Goal: Information Seeking & Learning: Learn about a topic

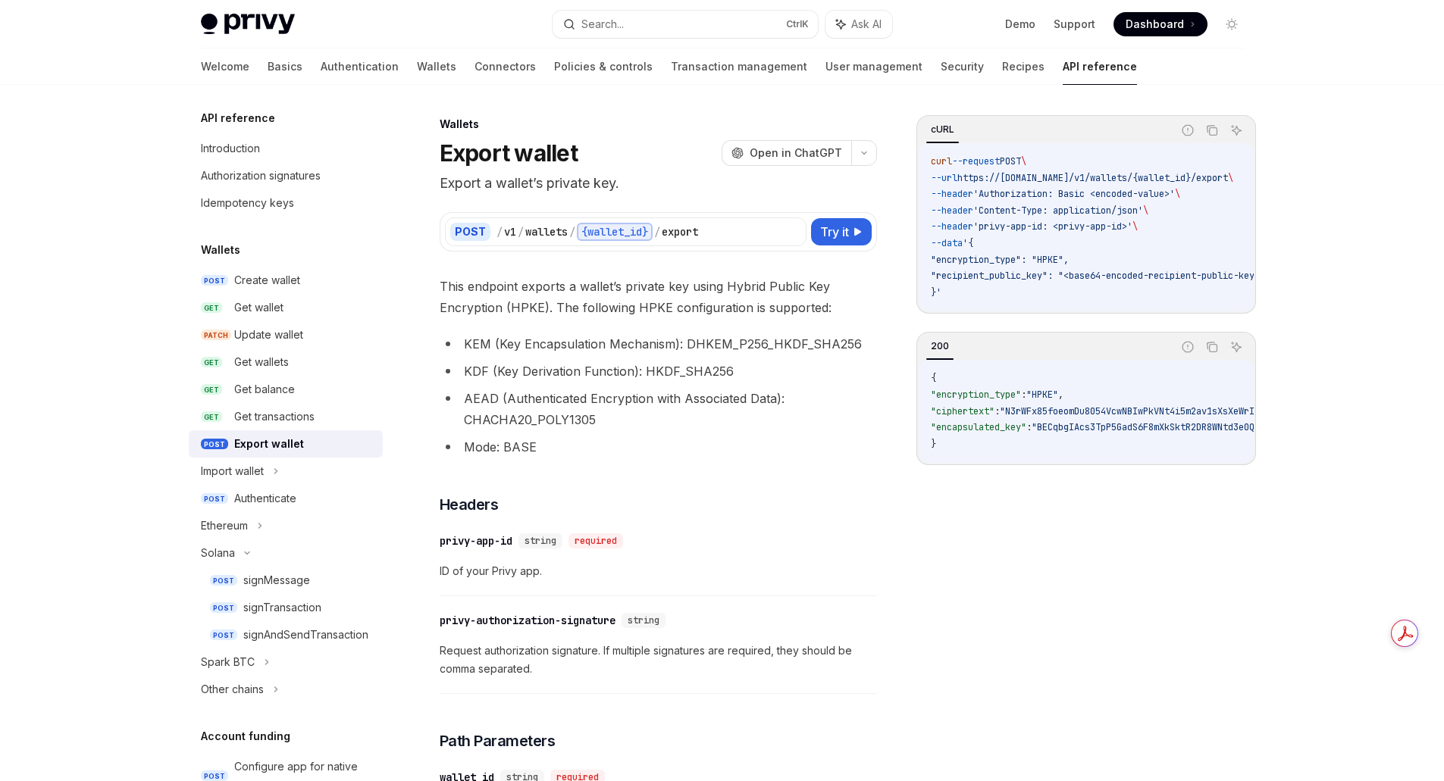
scroll to position [847, 0]
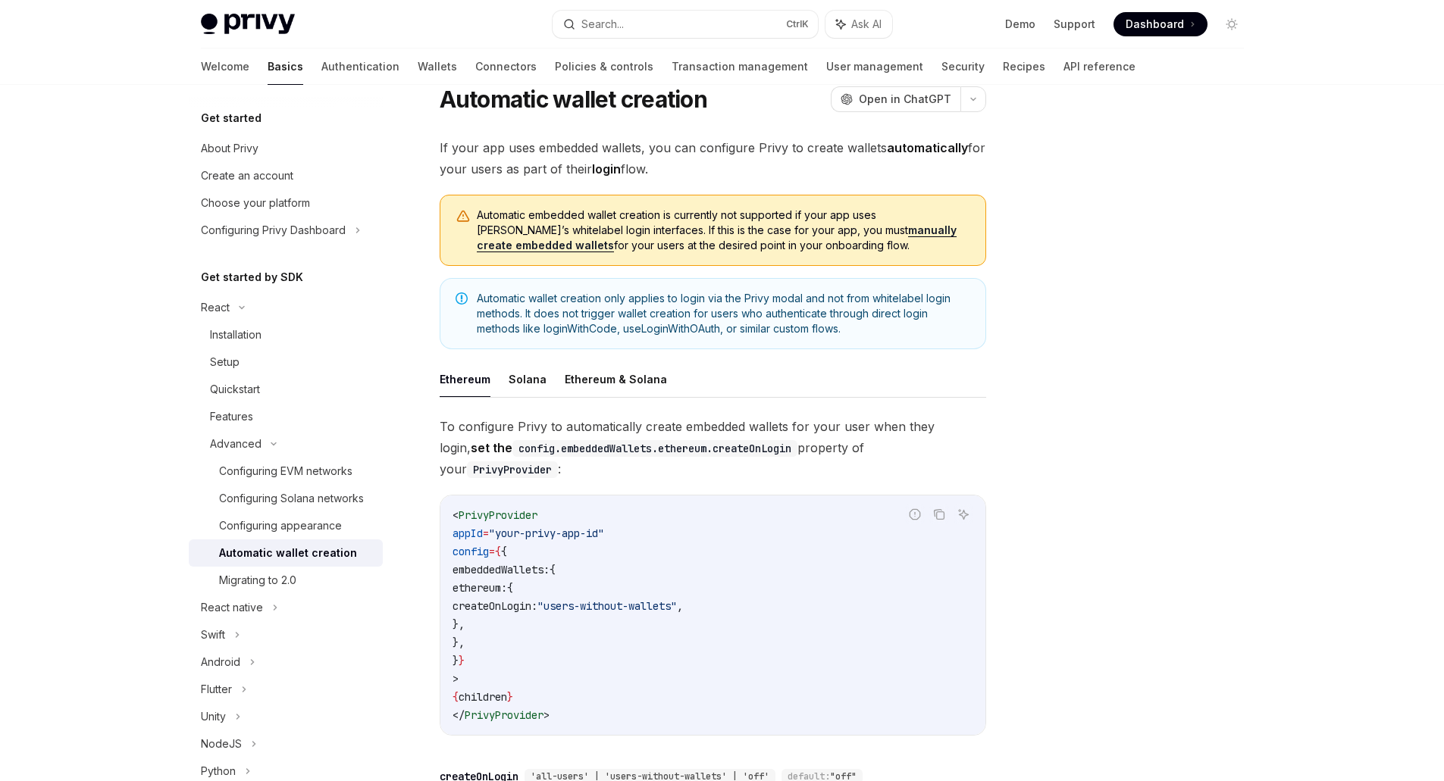
scroll to position [152, 0]
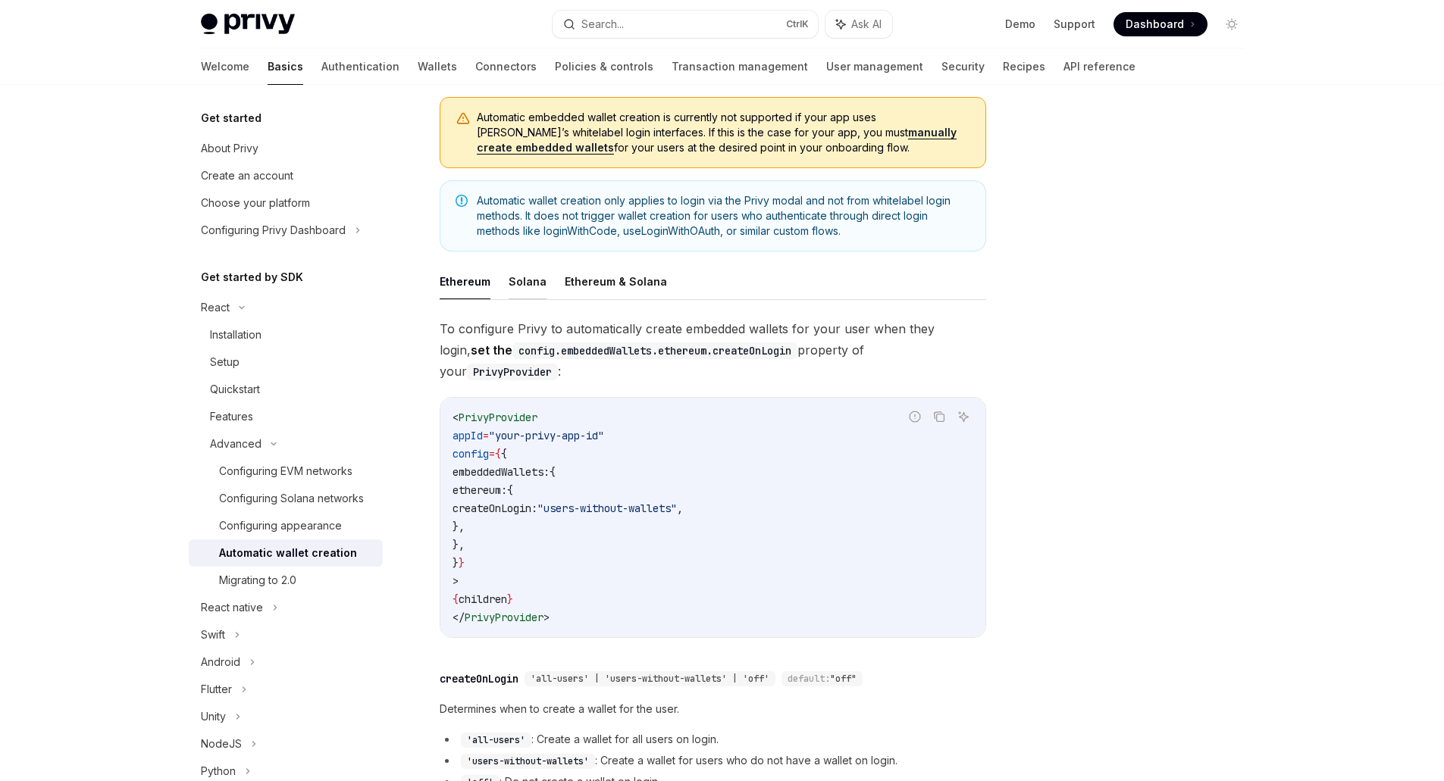
click at [523, 283] on button "Solana" at bounding box center [528, 282] width 38 height 36
type textarea "*"
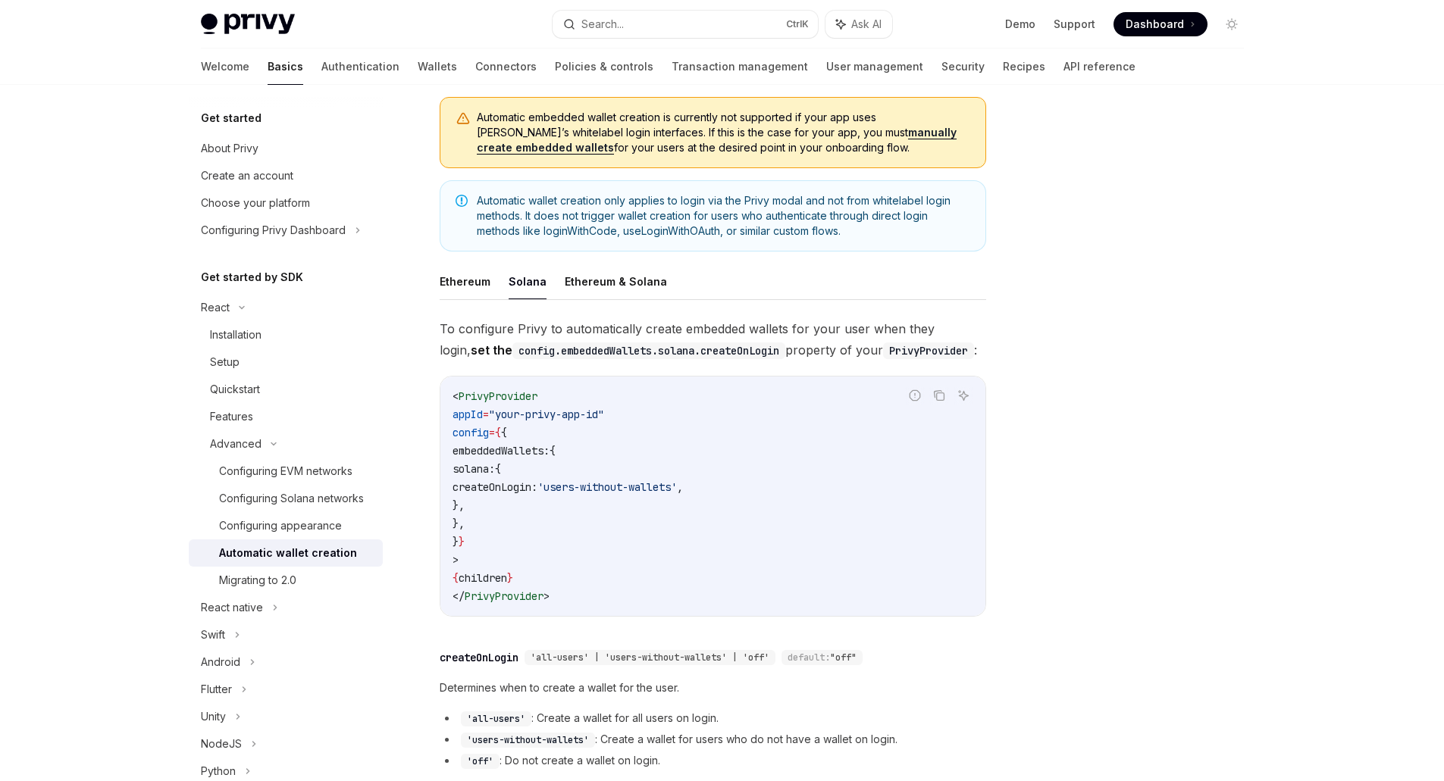
click at [550, 452] on span "embeddedWallets:" at bounding box center [501, 451] width 97 height 14
copy span "embeddedWallets"
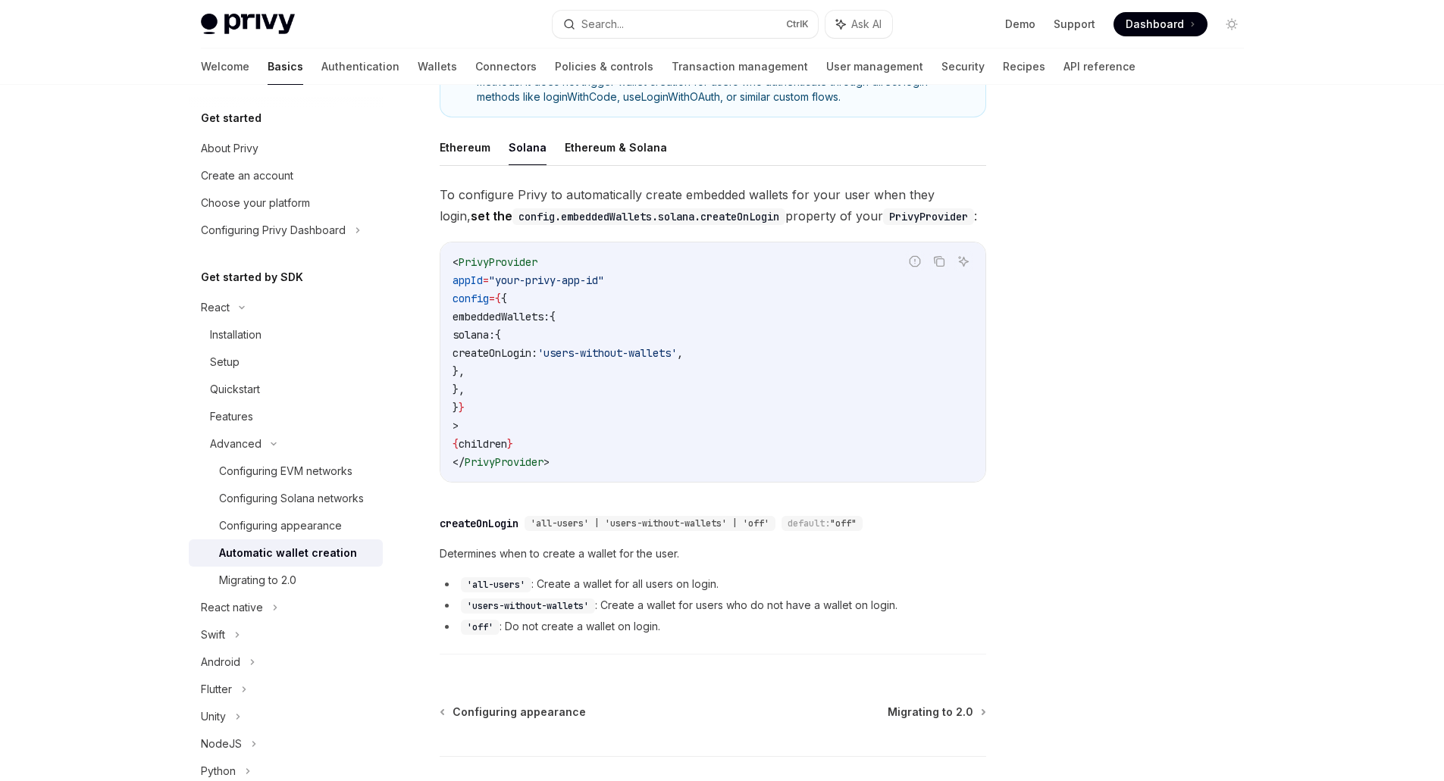
scroll to position [303, 0]
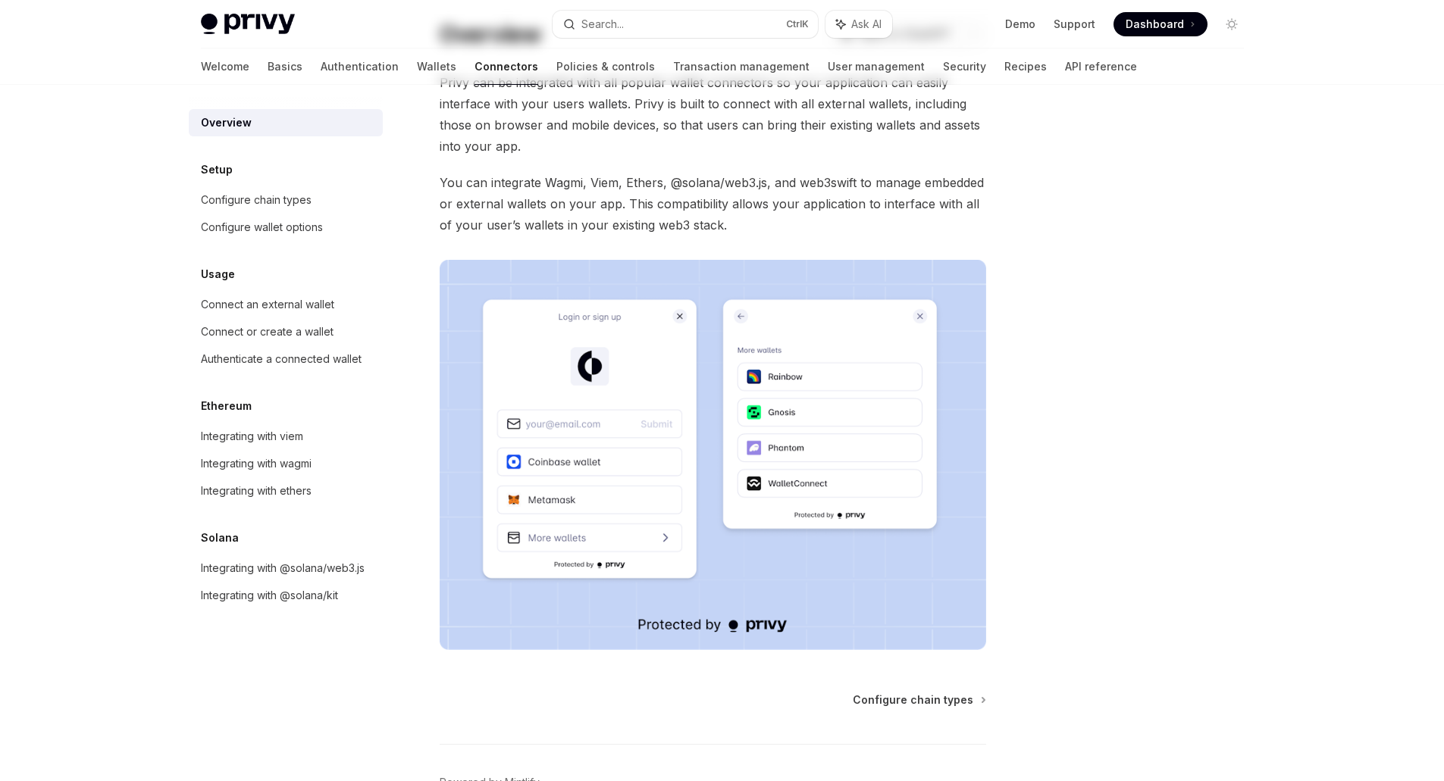
scroll to position [190, 0]
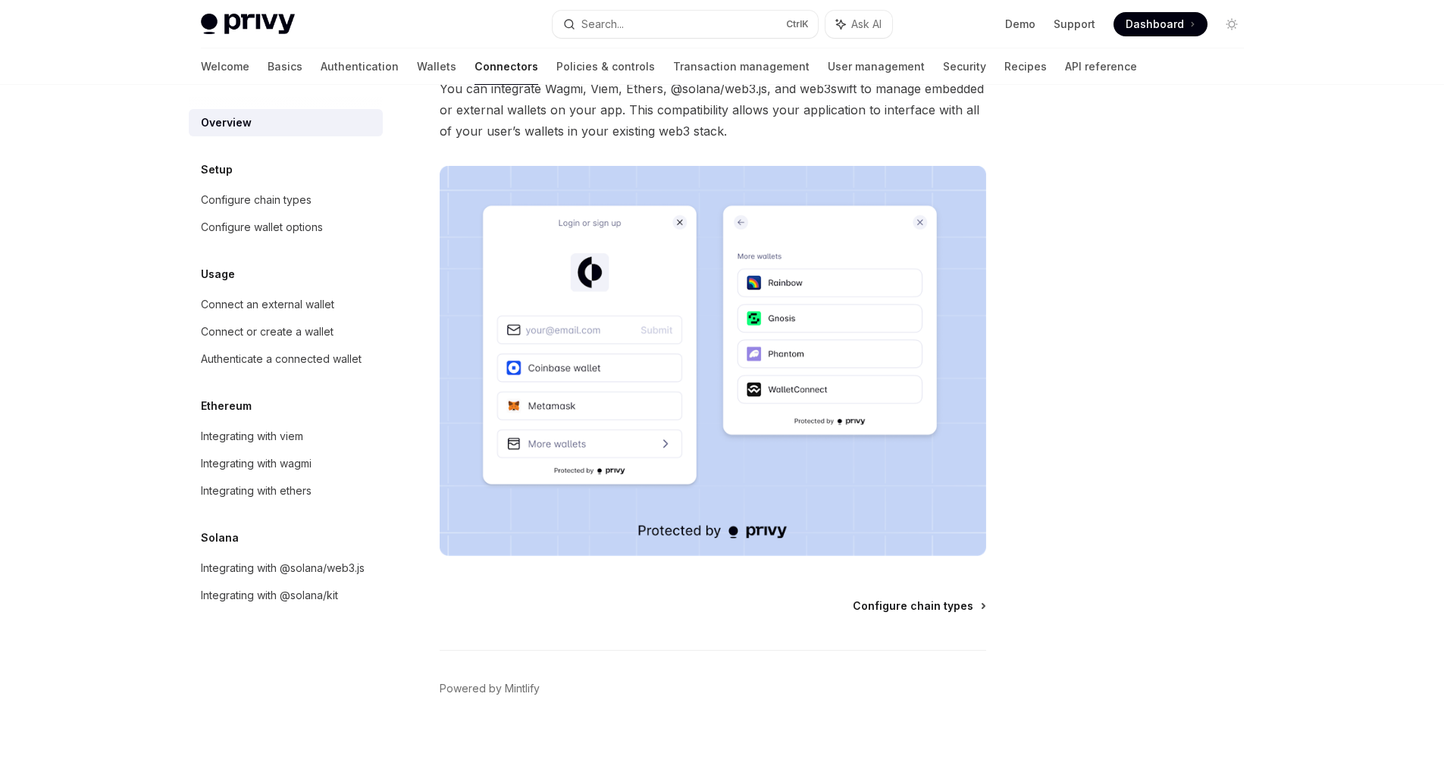
click at [929, 611] on span "Configure chain types" at bounding box center [913, 606] width 121 height 15
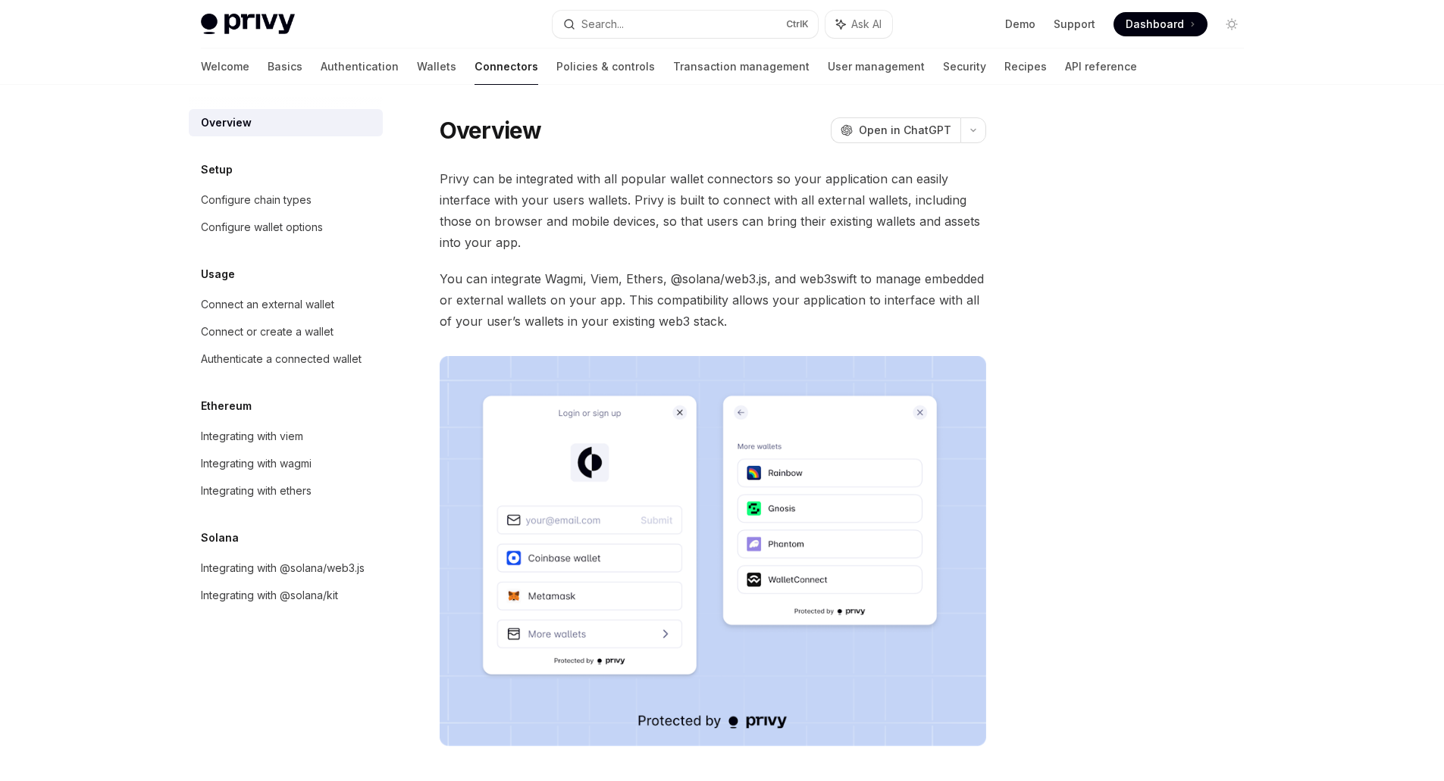
type textarea "*"
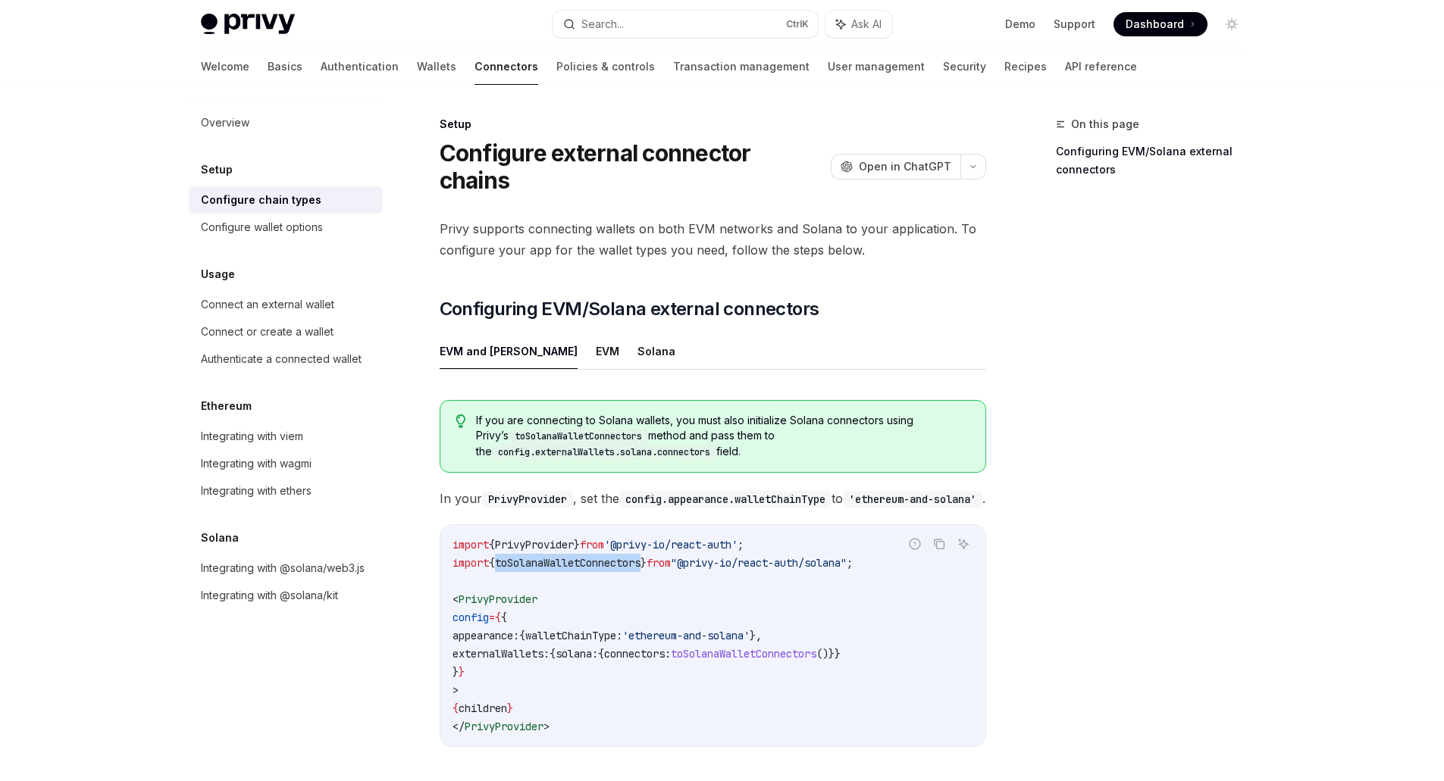
drag, startPoint x: 505, startPoint y: 581, endPoint x: 656, endPoint y: 581, distance: 150.8
click at [641, 570] on span "toSolanaWalletConnectors" at bounding box center [568, 563] width 146 height 14
copy span "toSolanaWalletConnectors"
click at [242, 168] on div "Setup" at bounding box center [286, 170] width 194 height 18
click at [221, 170] on h5 "Setup" at bounding box center [217, 170] width 32 height 18
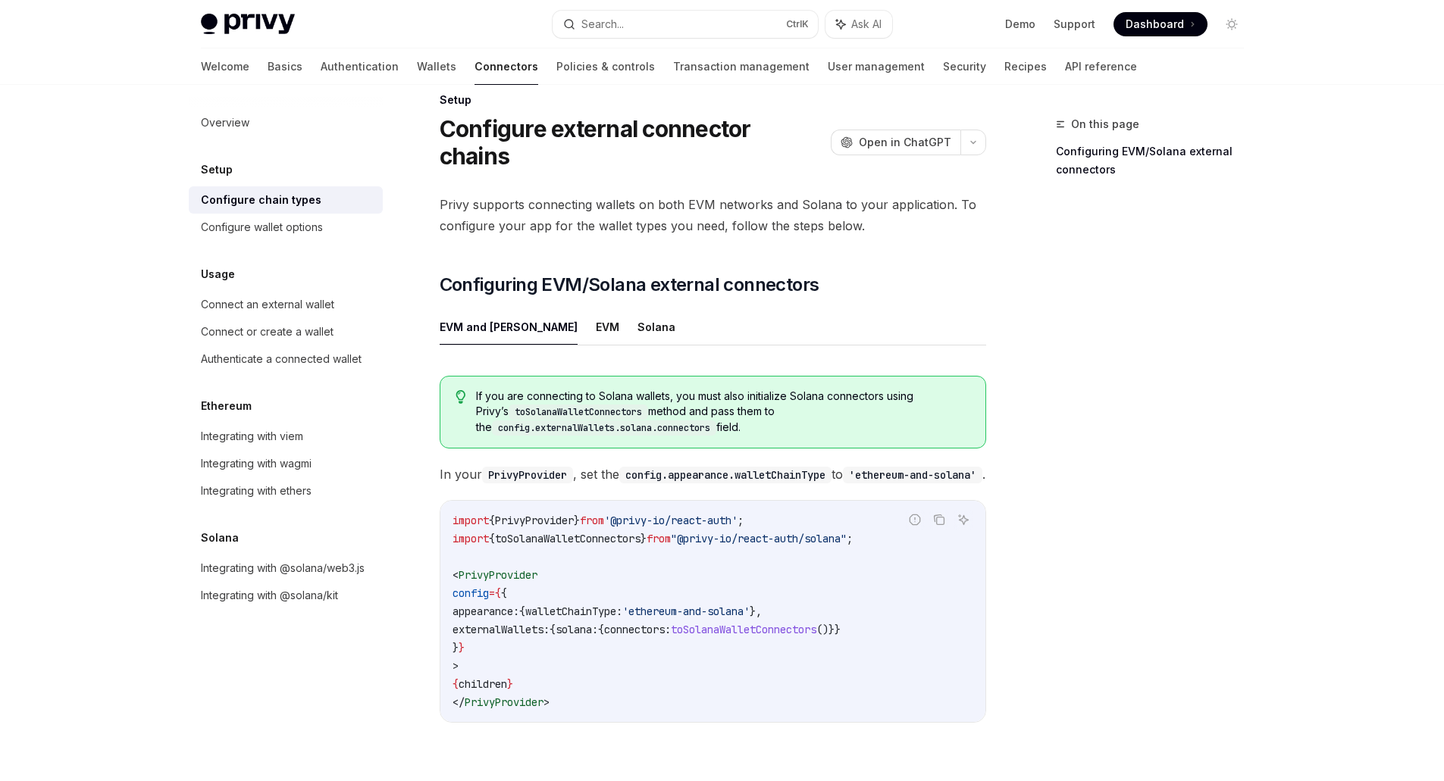
scroll to position [236, 0]
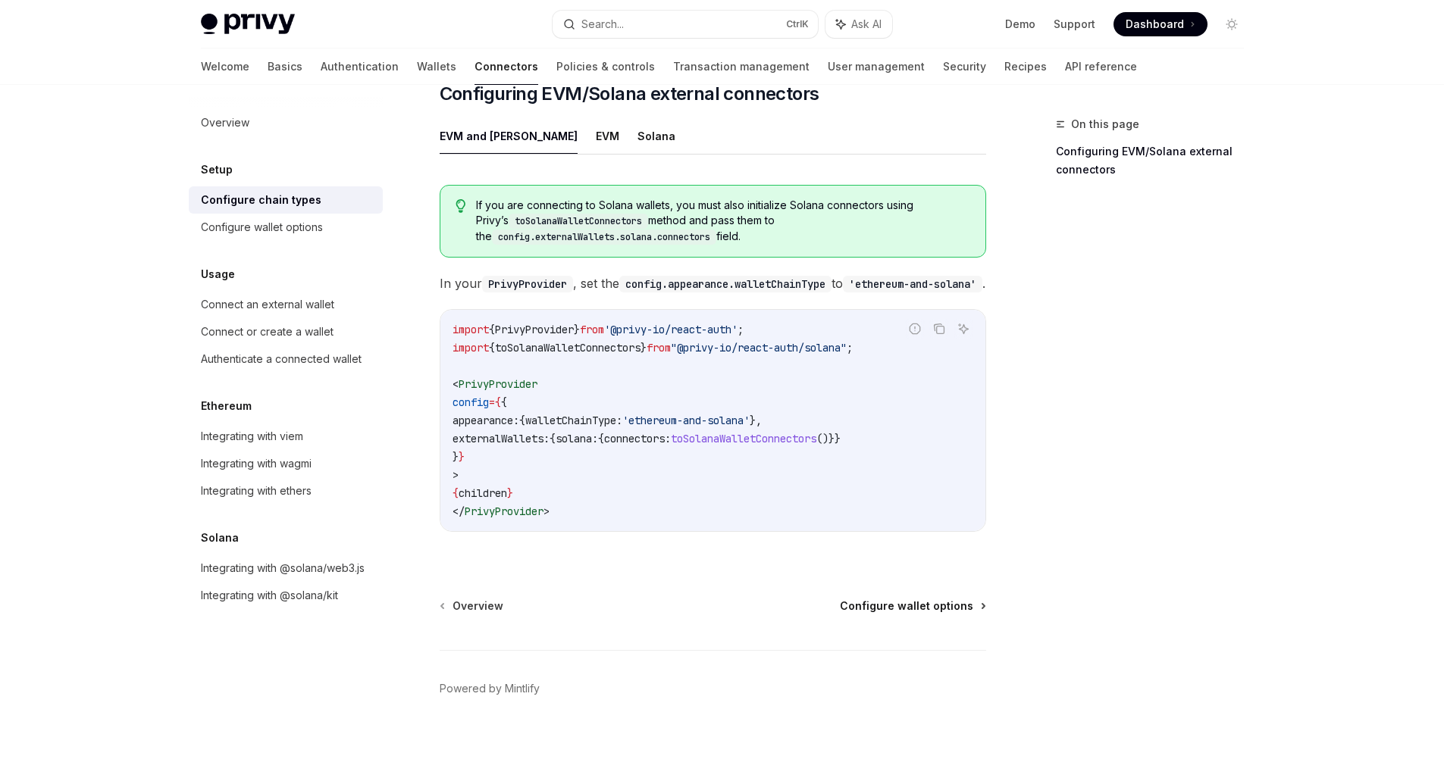
click at [912, 609] on span "Configure wallet options" at bounding box center [906, 606] width 133 height 15
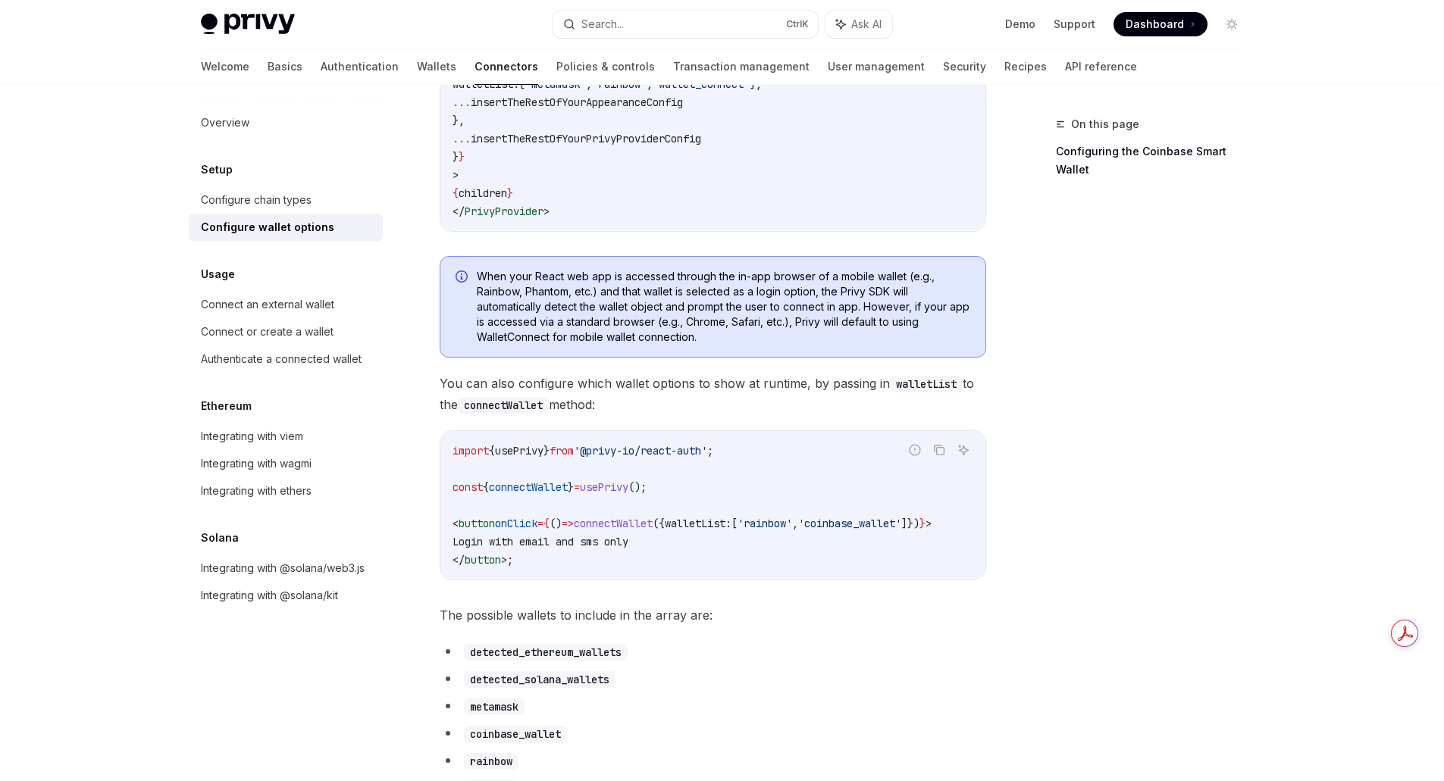
scroll to position [227, 0]
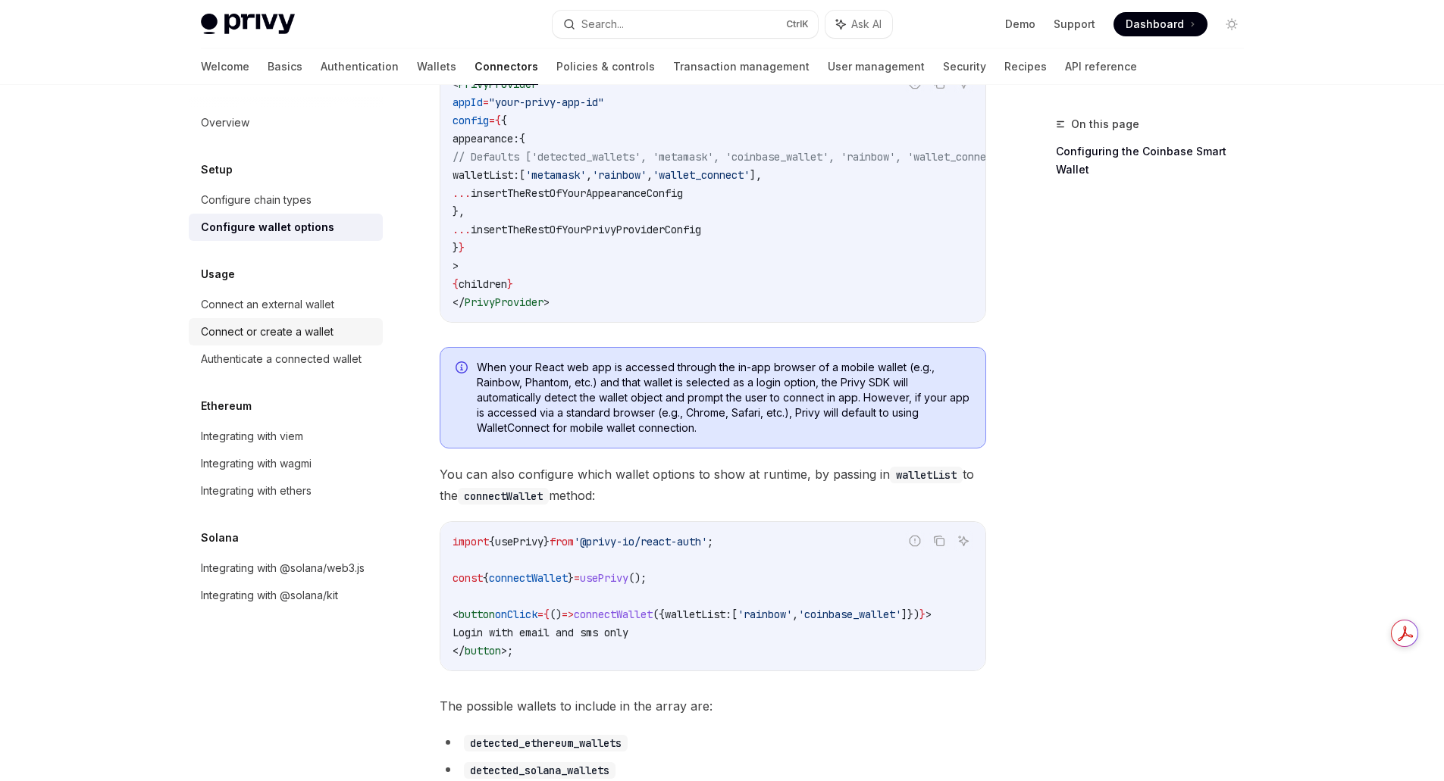
click at [304, 330] on div "Connect or create a wallet" at bounding box center [267, 332] width 133 height 18
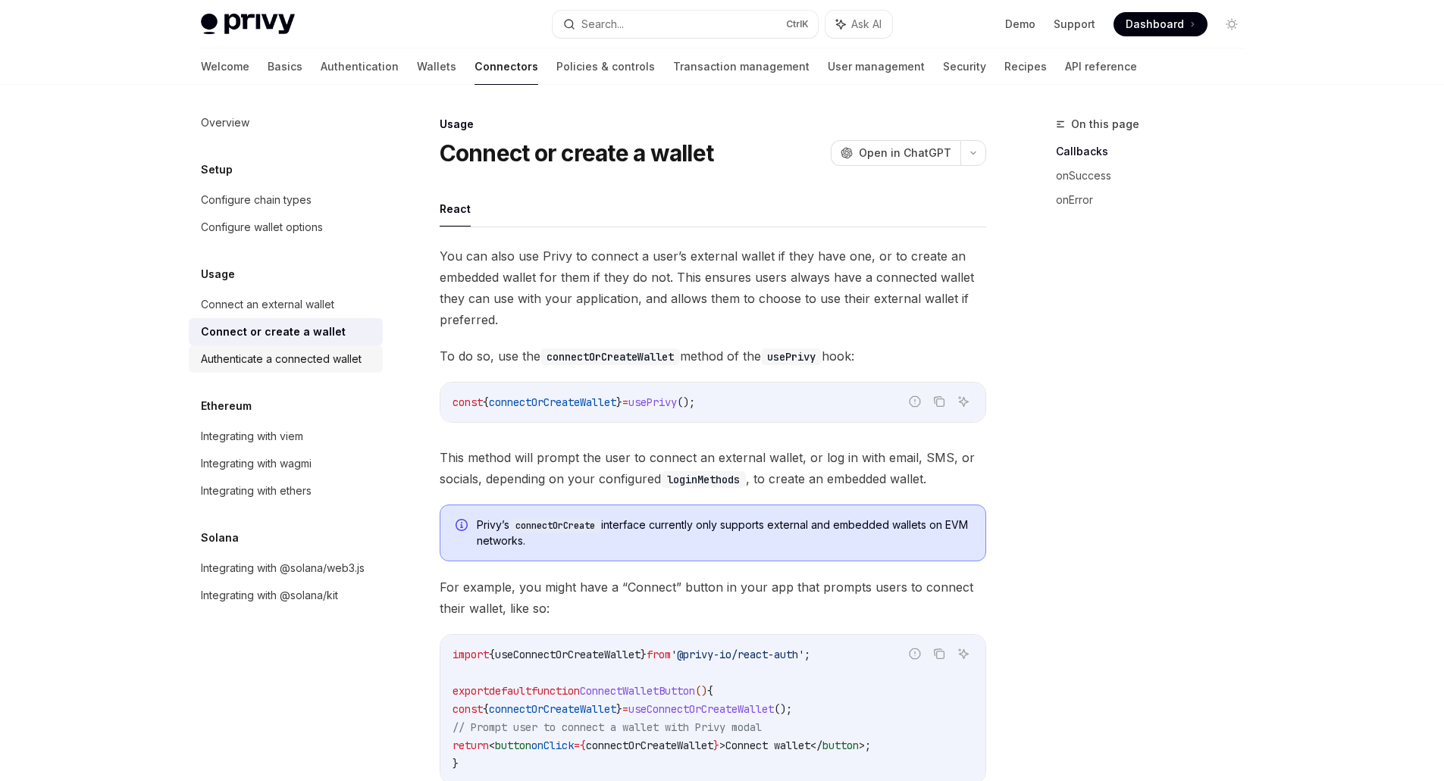
click at [230, 353] on div "Authenticate a connected wallet" at bounding box center [281, 359] width 161 height 18
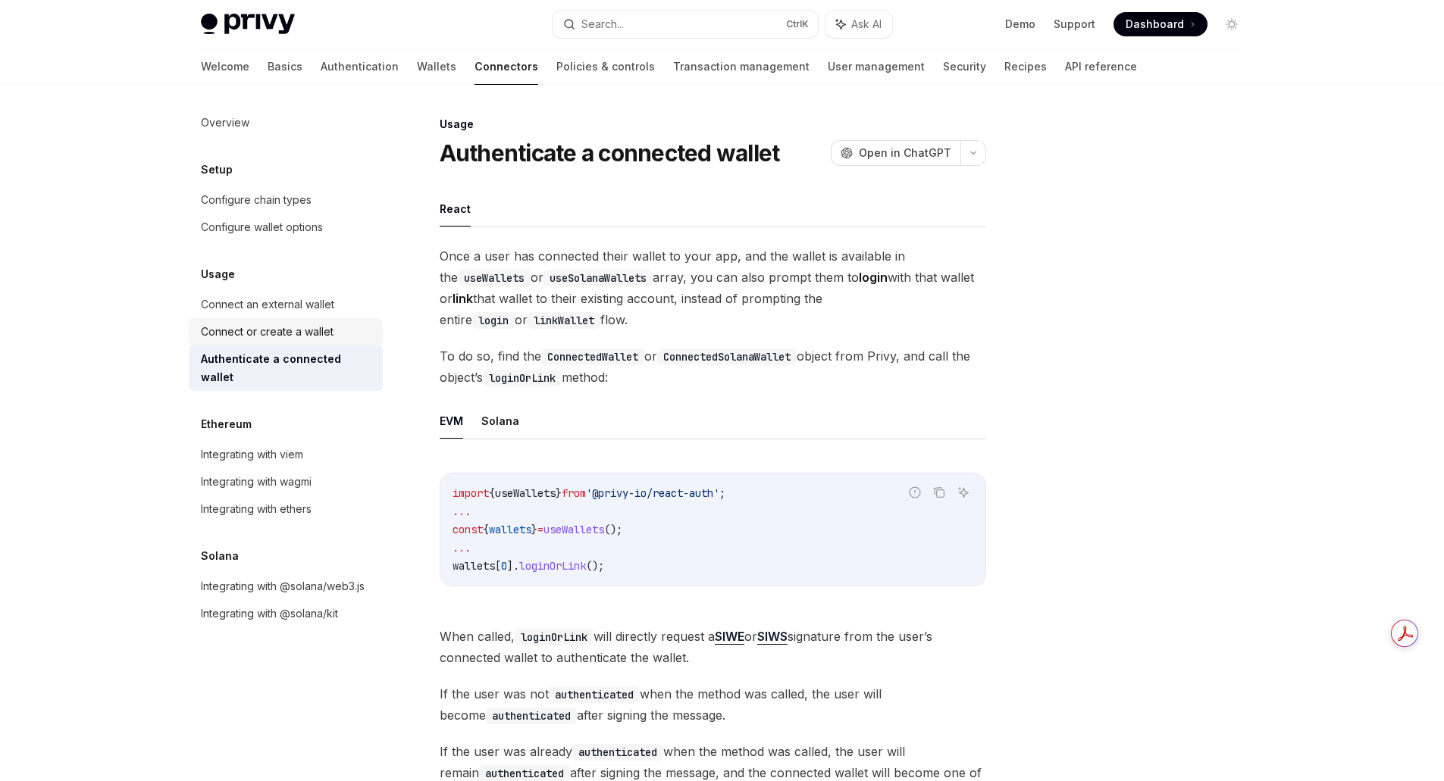
click at [246, 337] on div "Connect or create a wallet" at bounding box center [267, 332] width 133 height 18
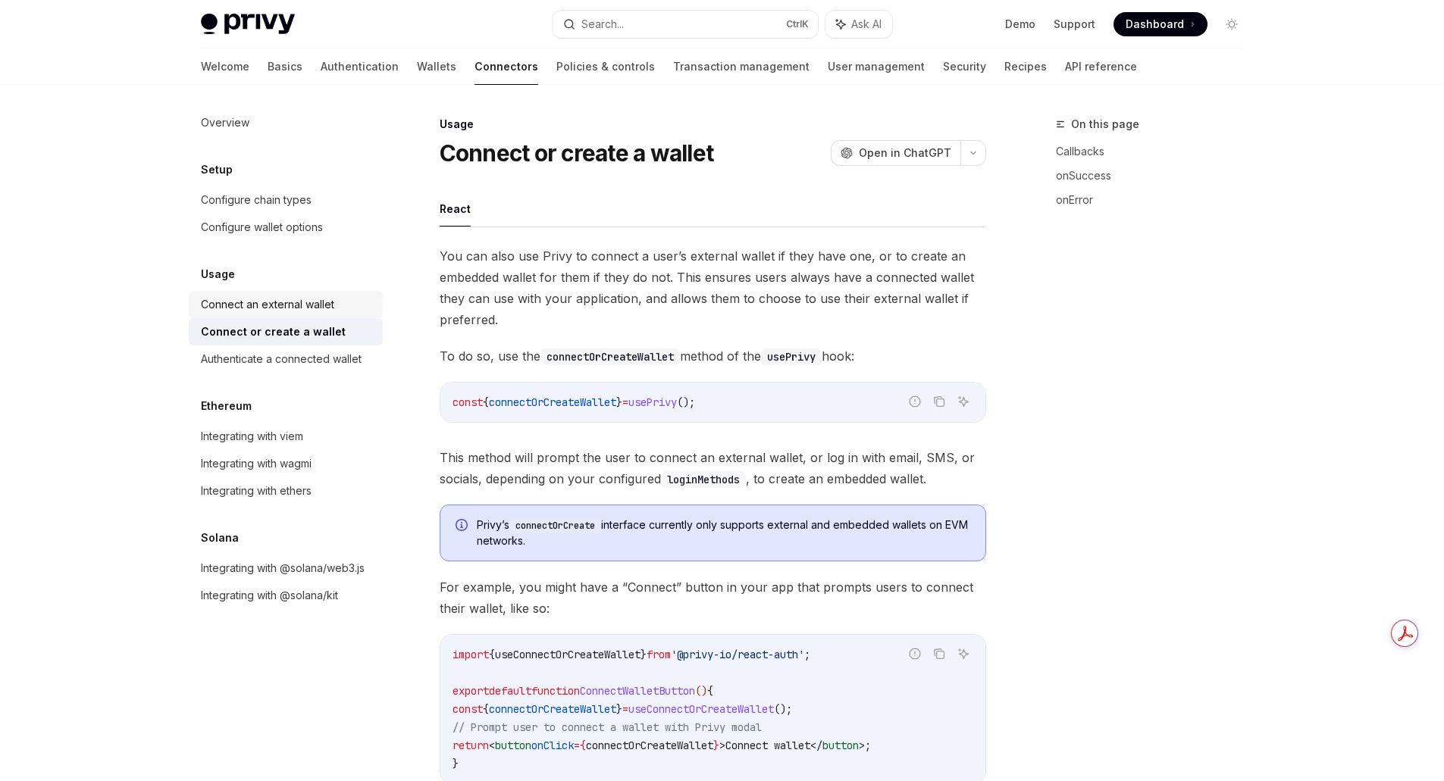
click at [258, 309] on div "Connect an external wallet" at bounding box center [267, 305] width 133 height 18
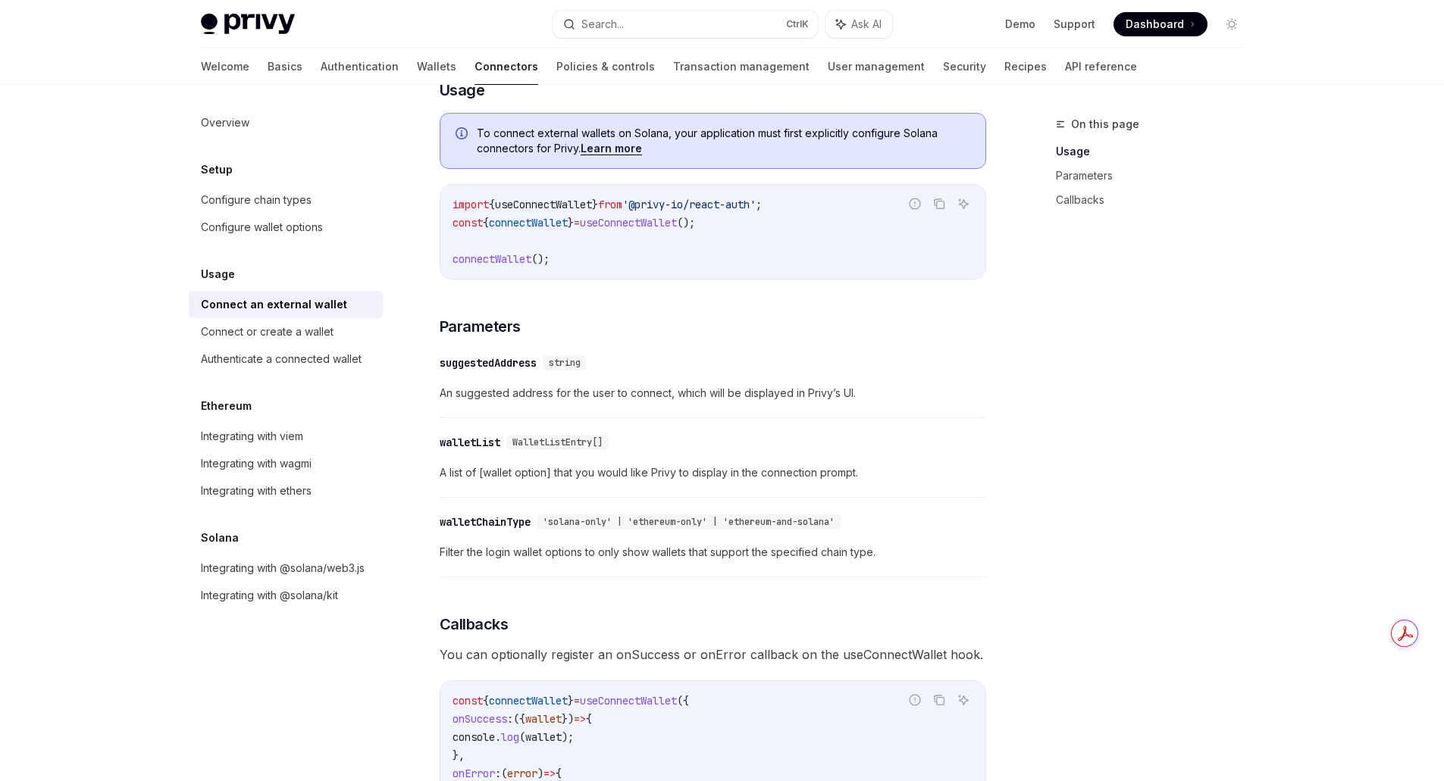
scroll to position [531, 0]
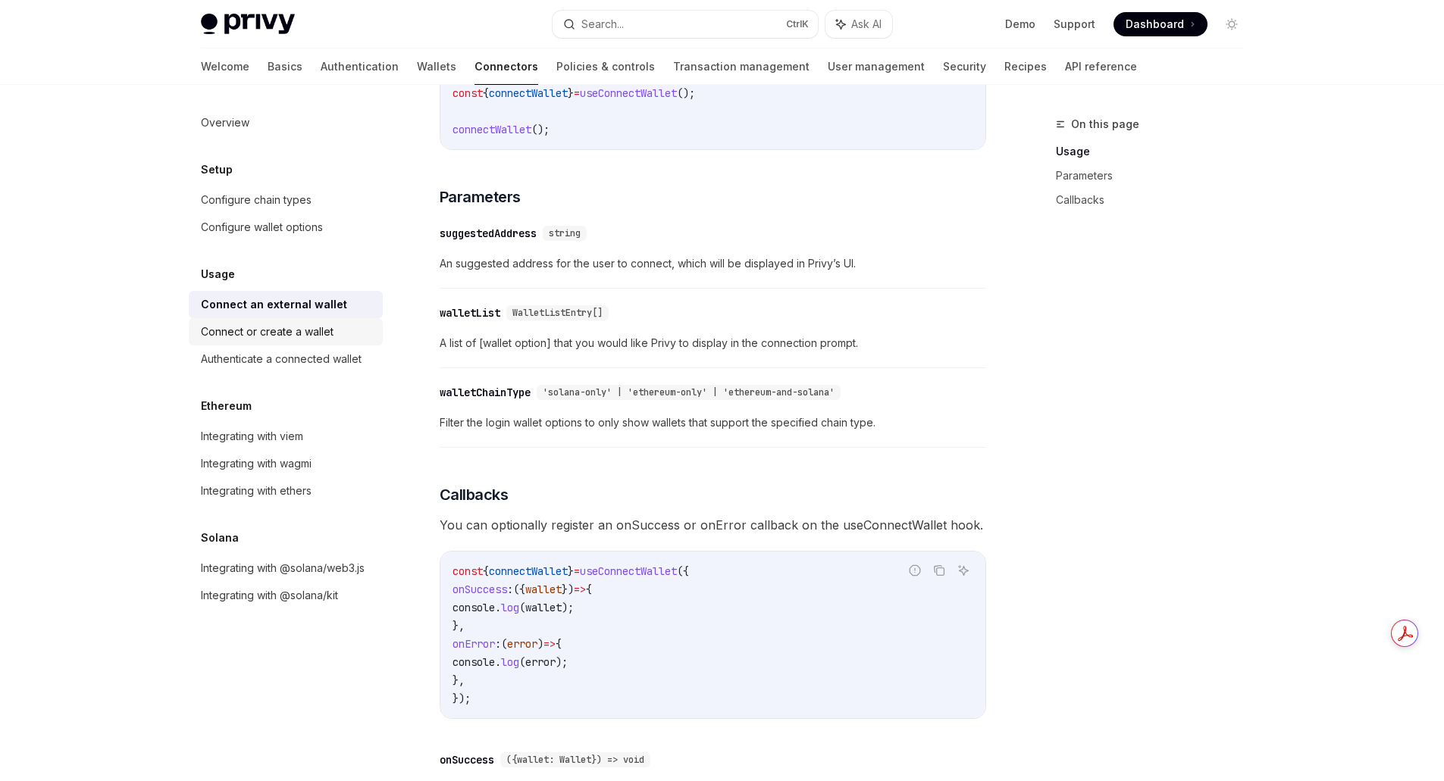
click at [296, 331] on div "Connect or create a wallet" at bounding box center [267, 332] width 133 height 18
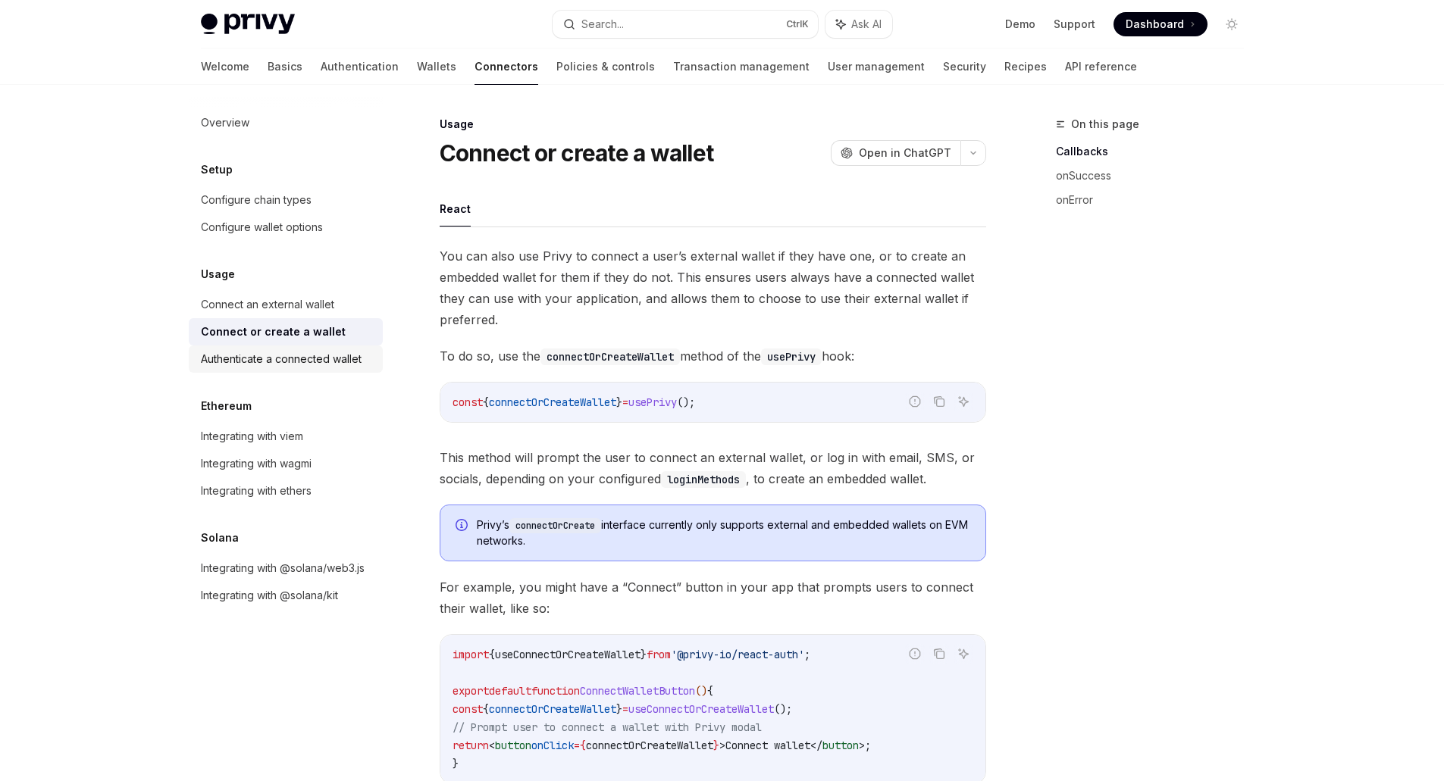
click at [260, 361] on div "Authenticate a connected wallet" at bounding box center [281, 359] width 161 height 18
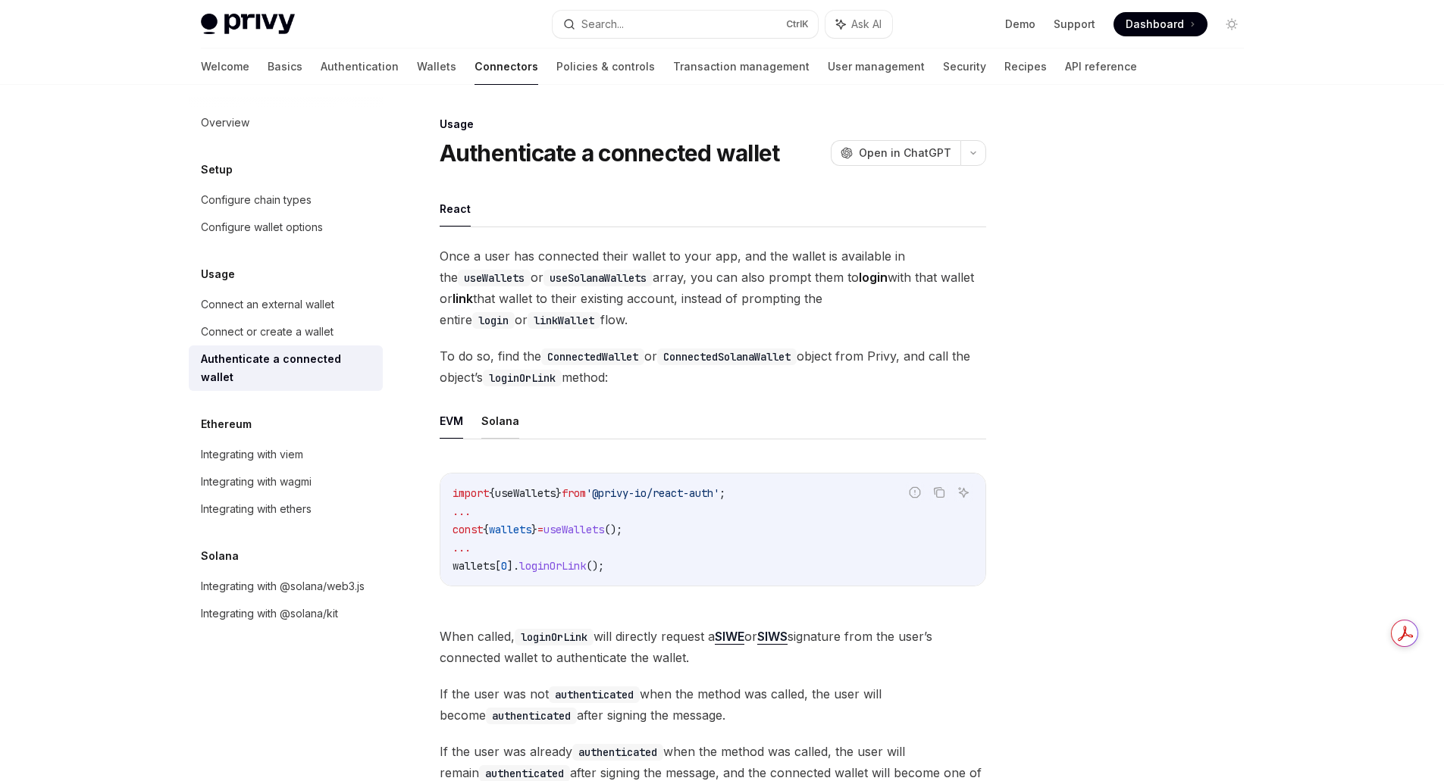
click at [509, 424] on button "Solana" at bounding box center [500, 421] width 38 height 36
click at [228, 123] on div "Overview" at bounding box center [225, 123] width 49 height 18
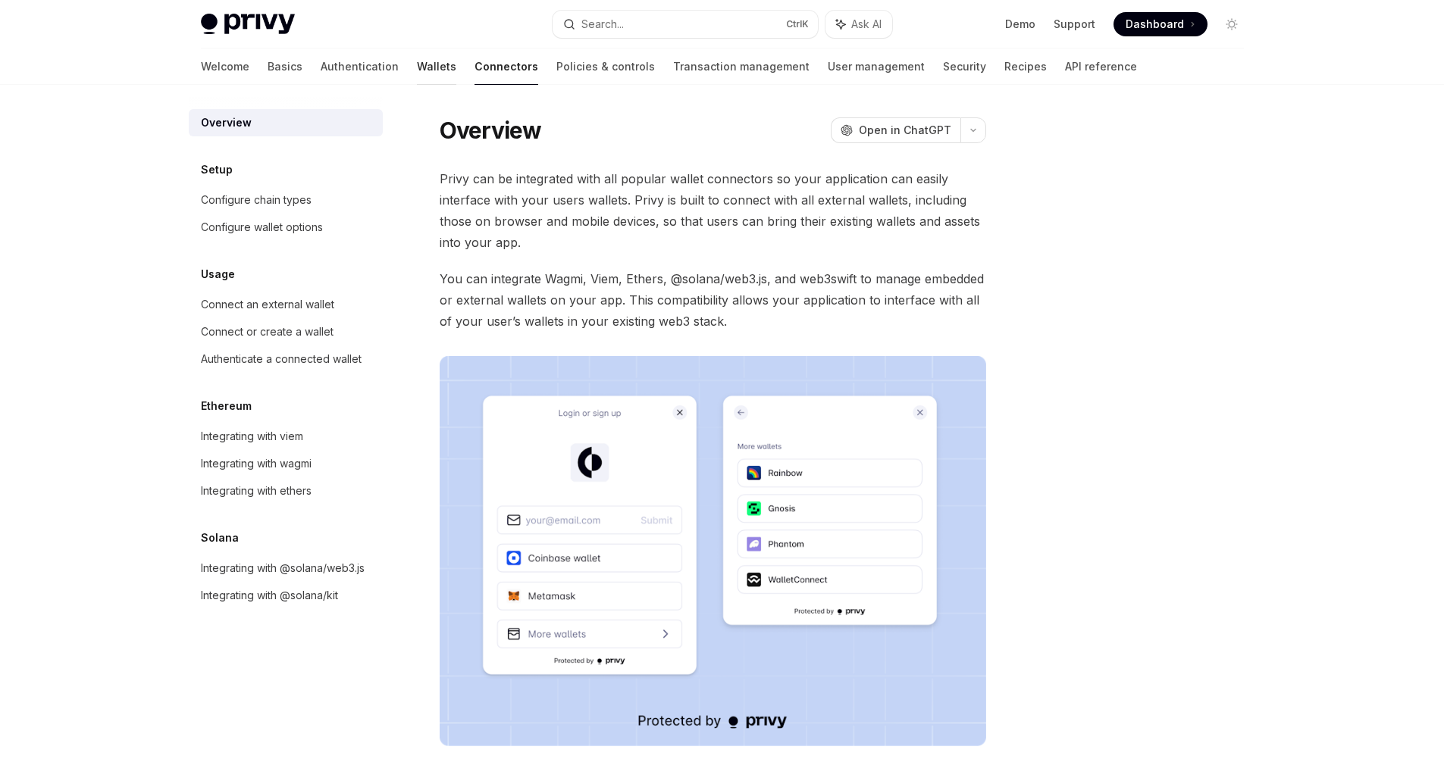
click at [417, 71] on link "Wallets" at bounding box center [436, 67] width 39 height 36
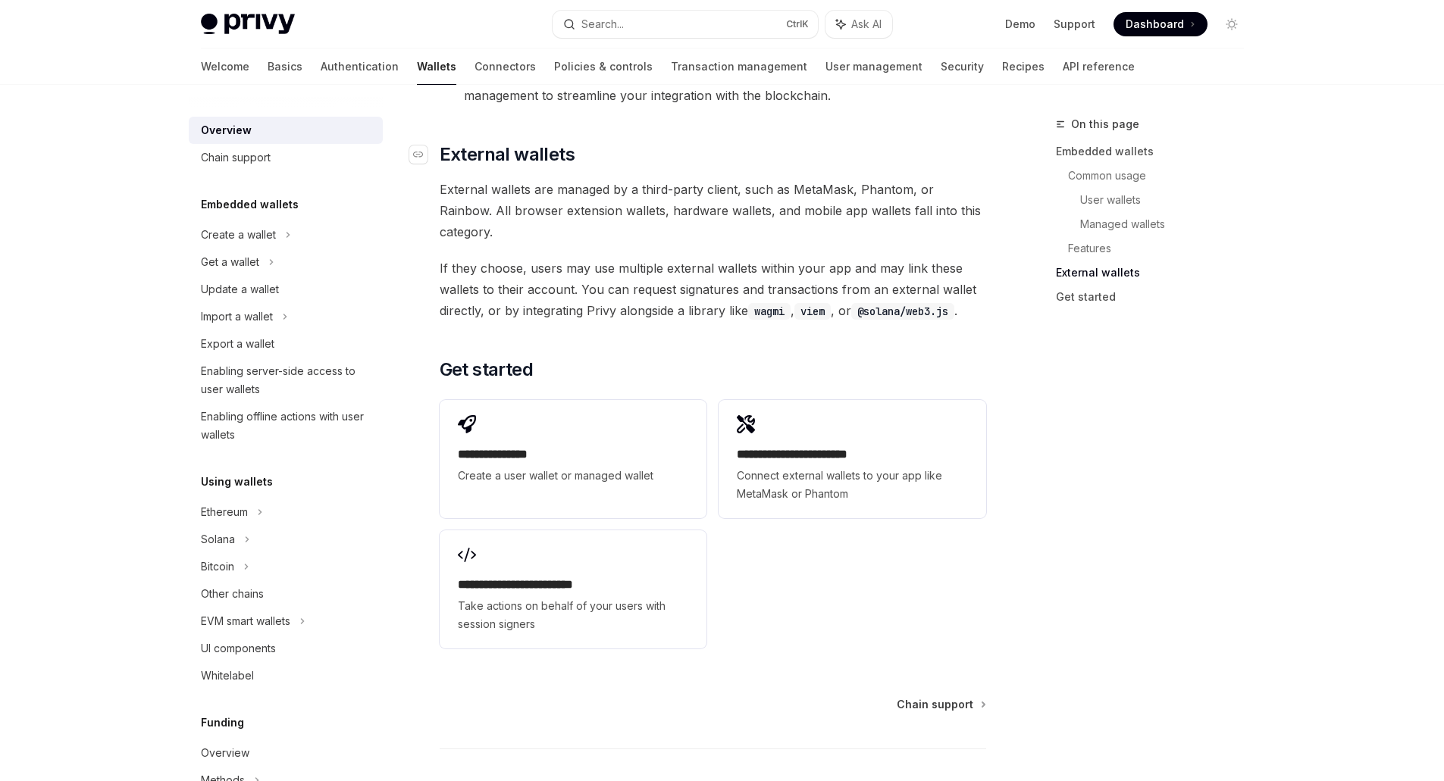
scroll to position [2236, 0]
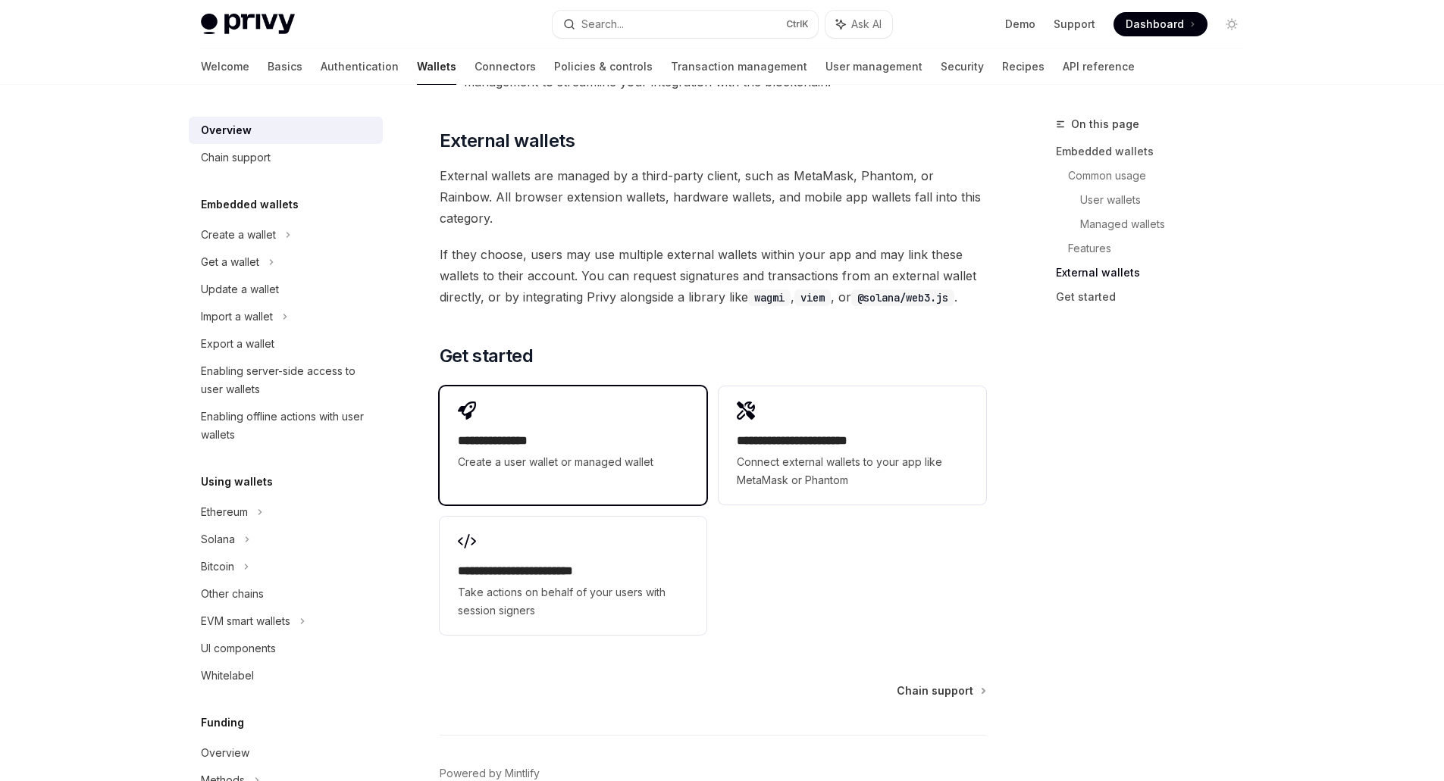
click at [630, 387] on div "**********" at bounding box center [573, 437] width 267 height 100
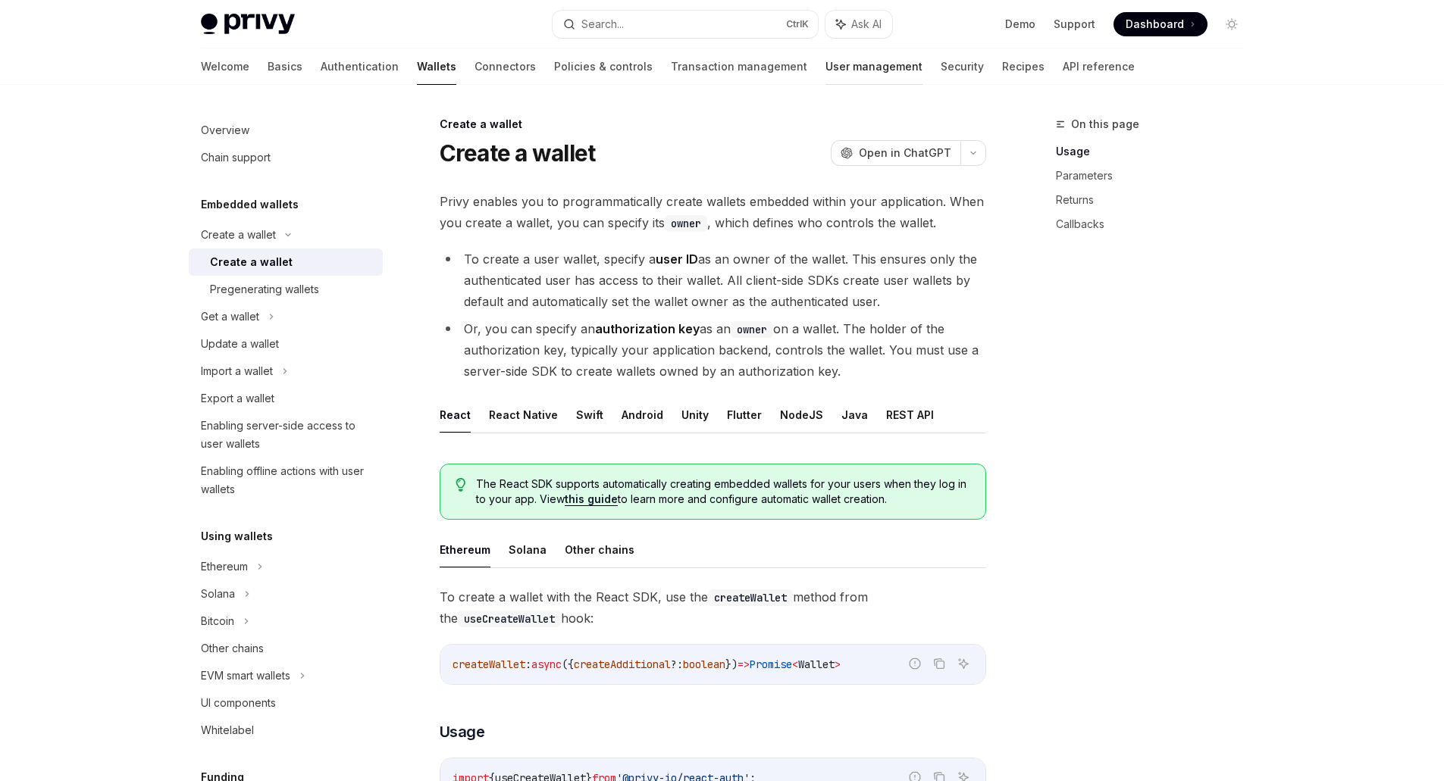
click at [825, 71] on link "User management" at bounding box center [873, 67] width 97 height 36
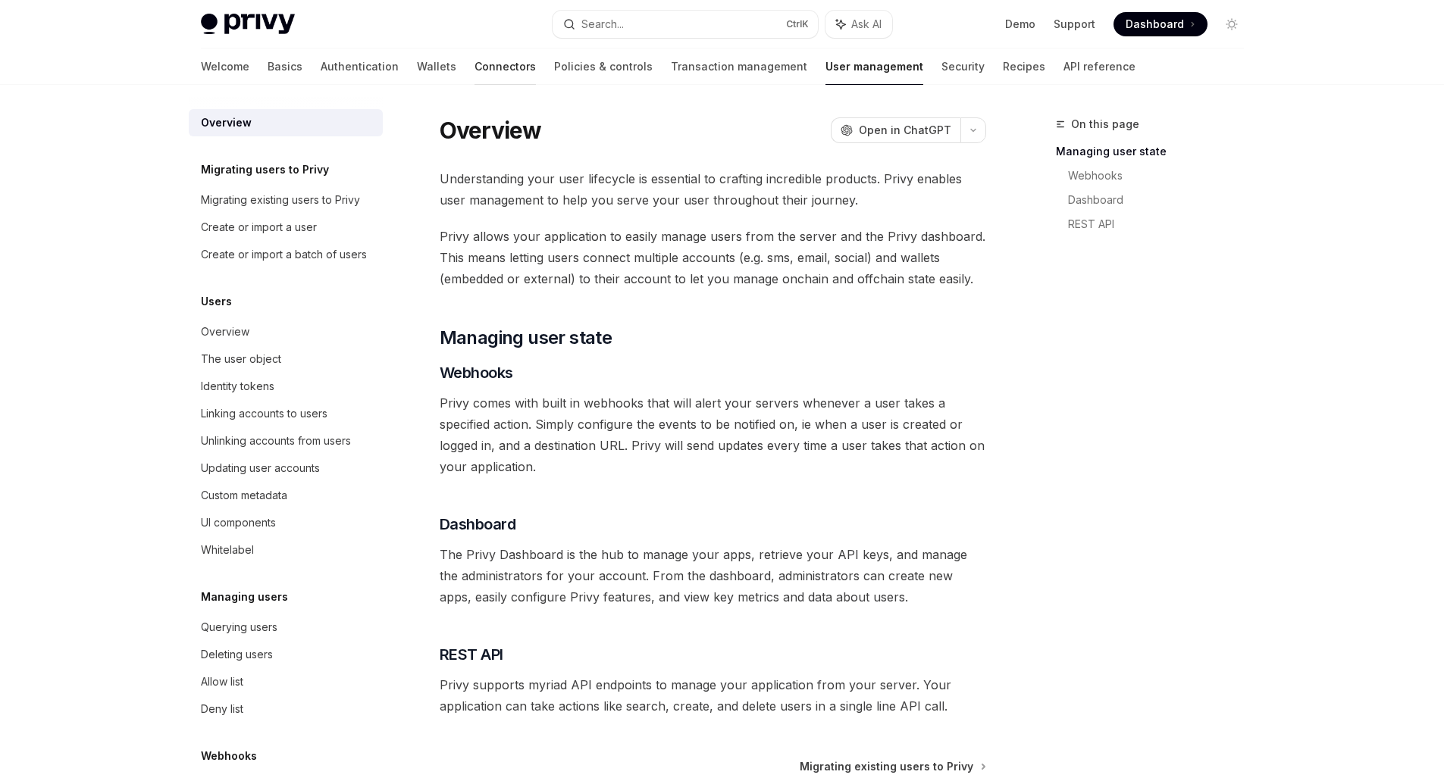
click at [475, 69] on link "Connectors" at bounding box center [505, 67] width 61 height 36
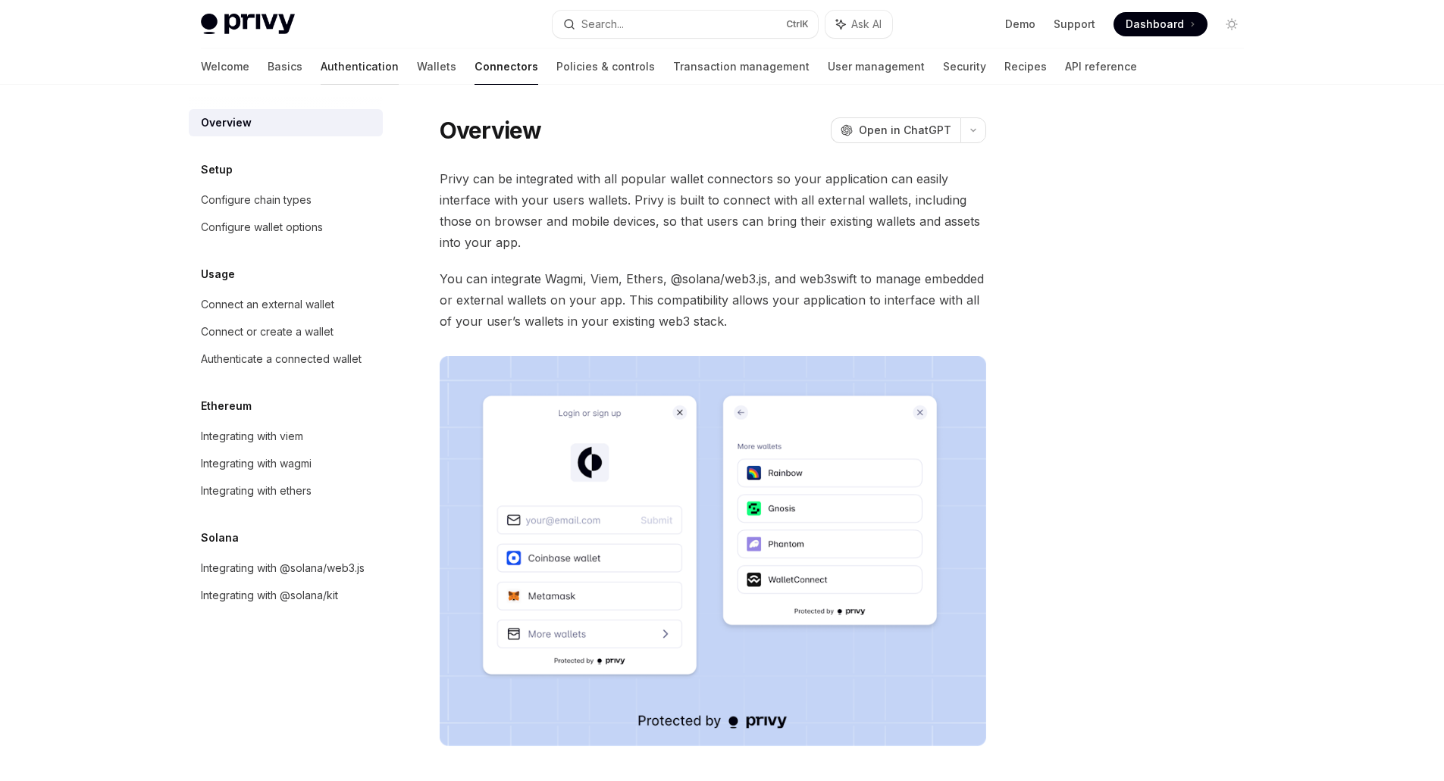
click at [321, 67] on link "Authentication" at bounding box center [360, 67] width 78 height 36
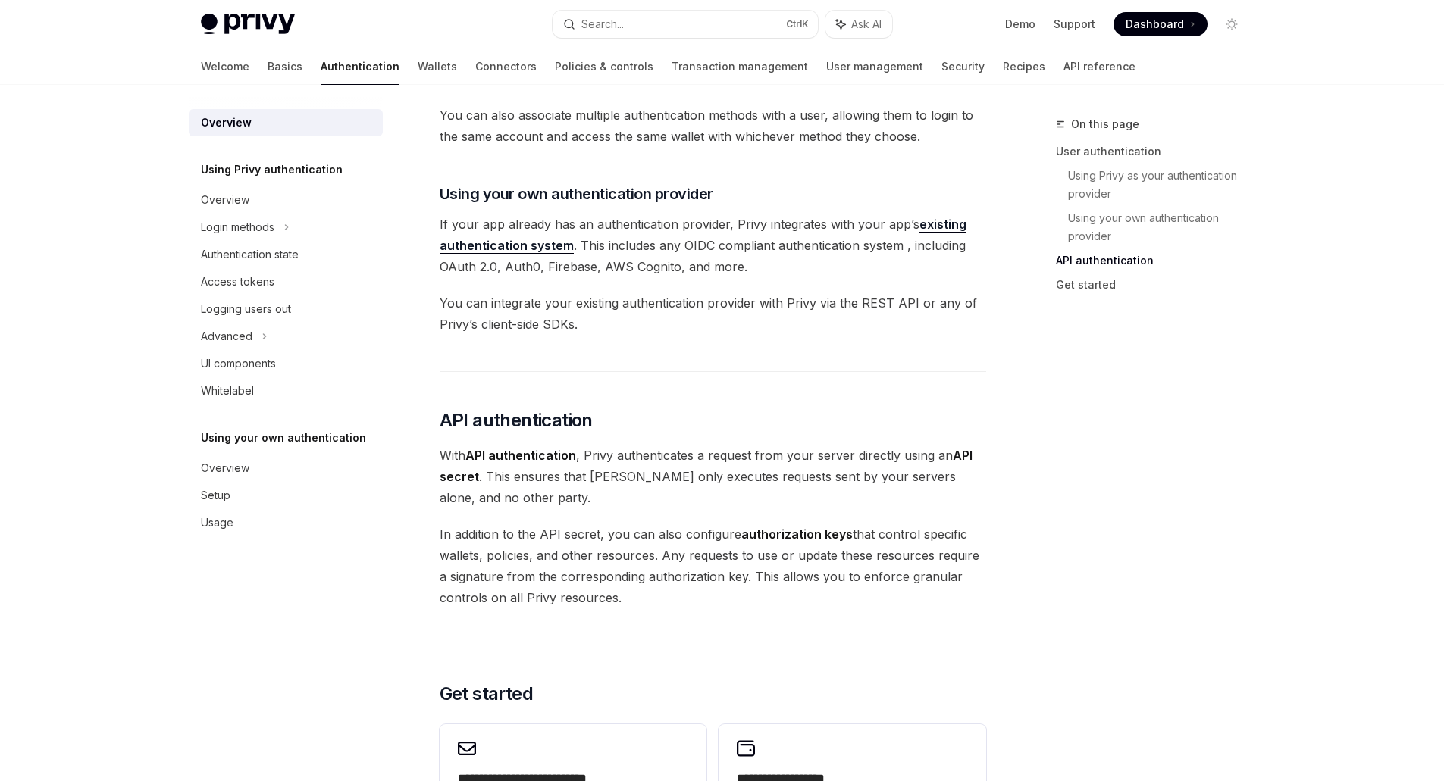
scroll to position [1061, 0]
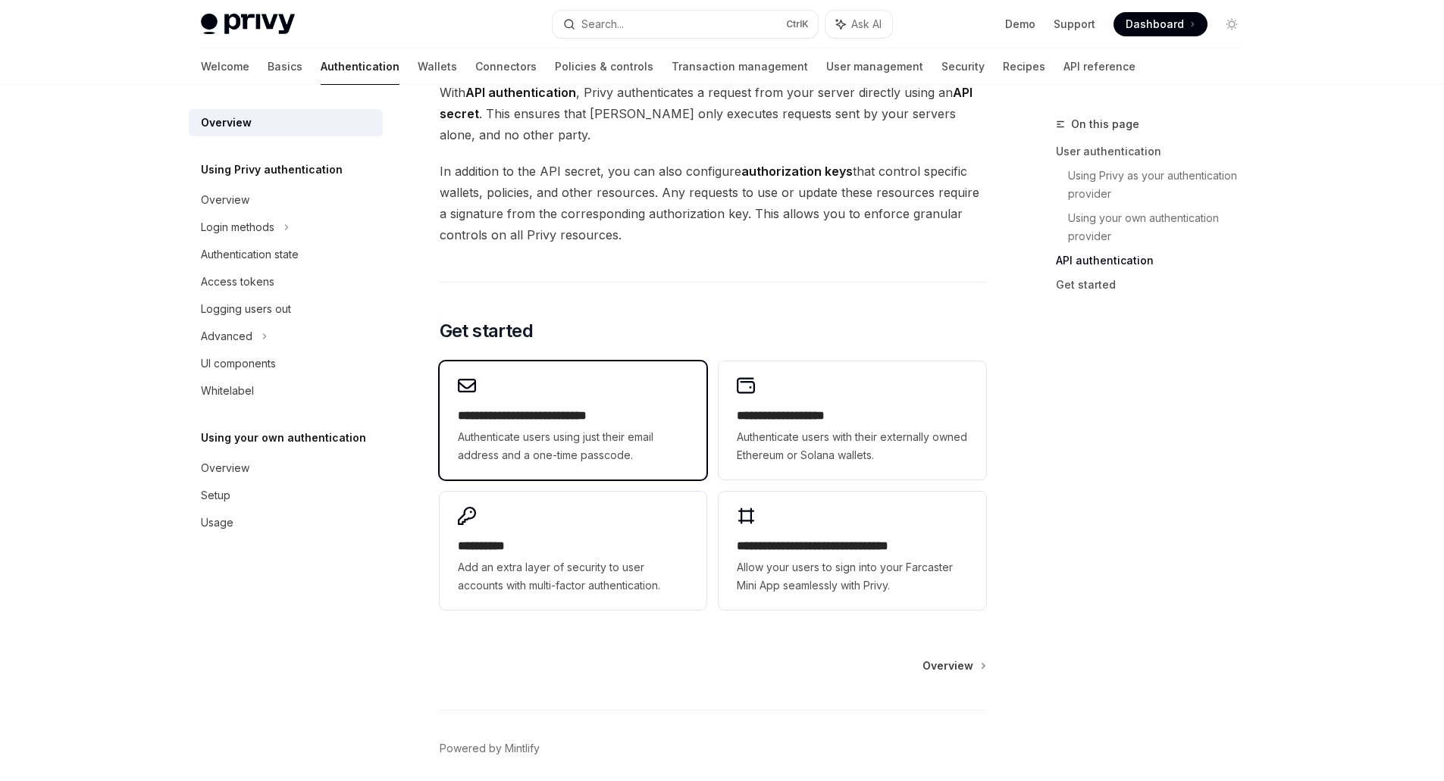
click at [565, 430] on span "Authenticate users using just their email address and a one-time passcode." at bounding box center [573, 446] width 230 height 36
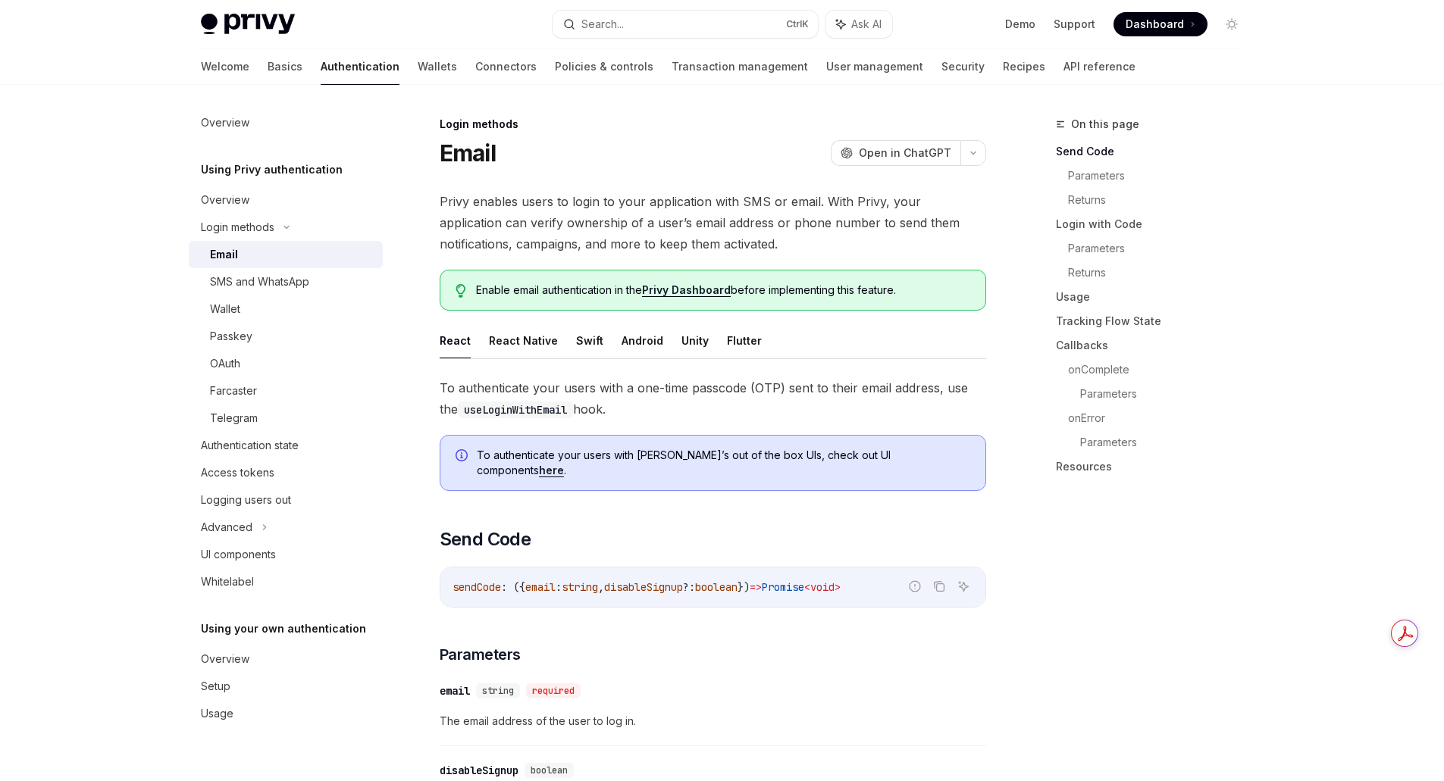
drag, startPoint x: 753, startPoint y: 389, endPoint x: 818, endPoint y: 388, distance: 65.2
click at [801, 390] on span "To authenticate your users with a one-time passcode (OTP) sent to their email a…" at bounding box center [713, 398] width 547 height 42
click at [844, 390] on span "To authenticate your users with a one-time passcode (OTP) sent to their email a…" at bounding box center [713, 398] width 547 height 42
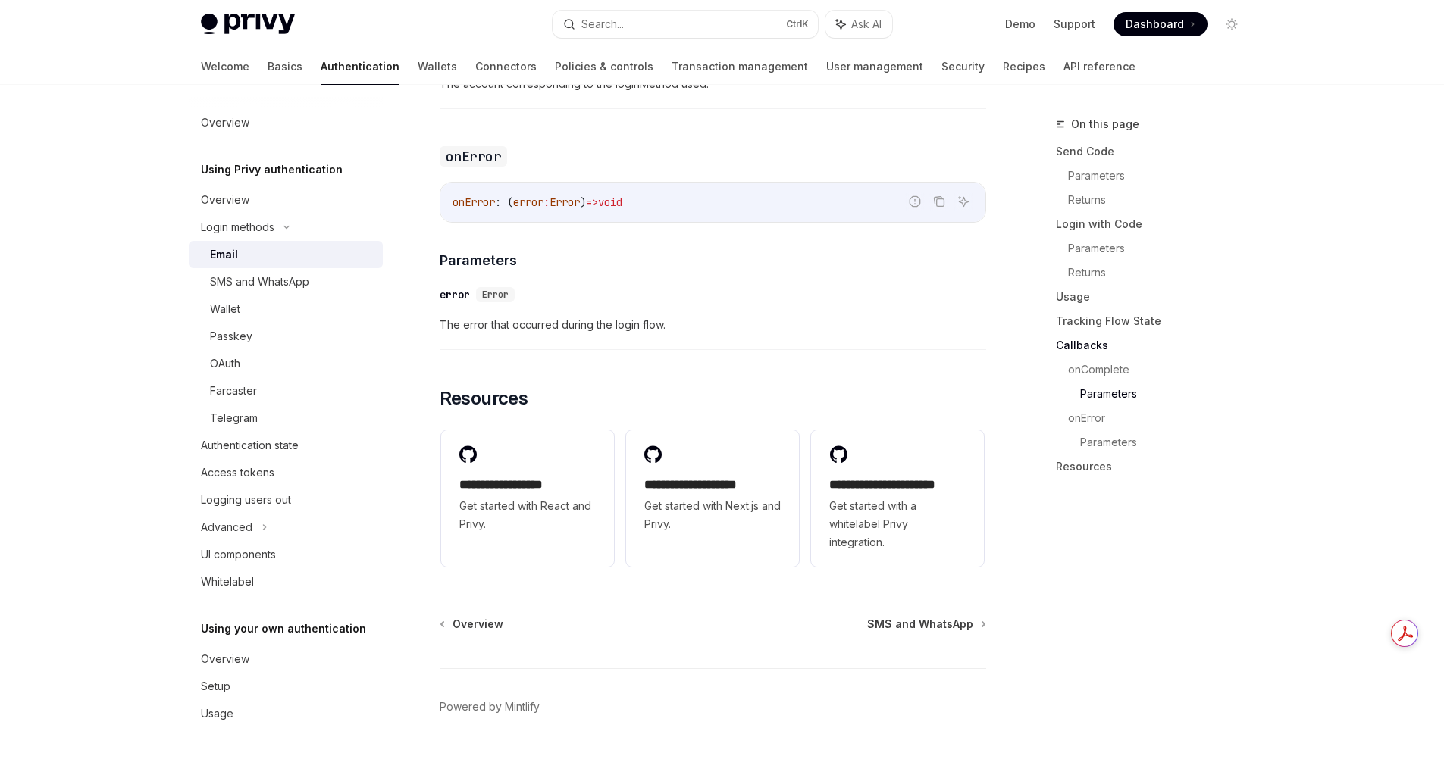
scroll to position [2930, 0]
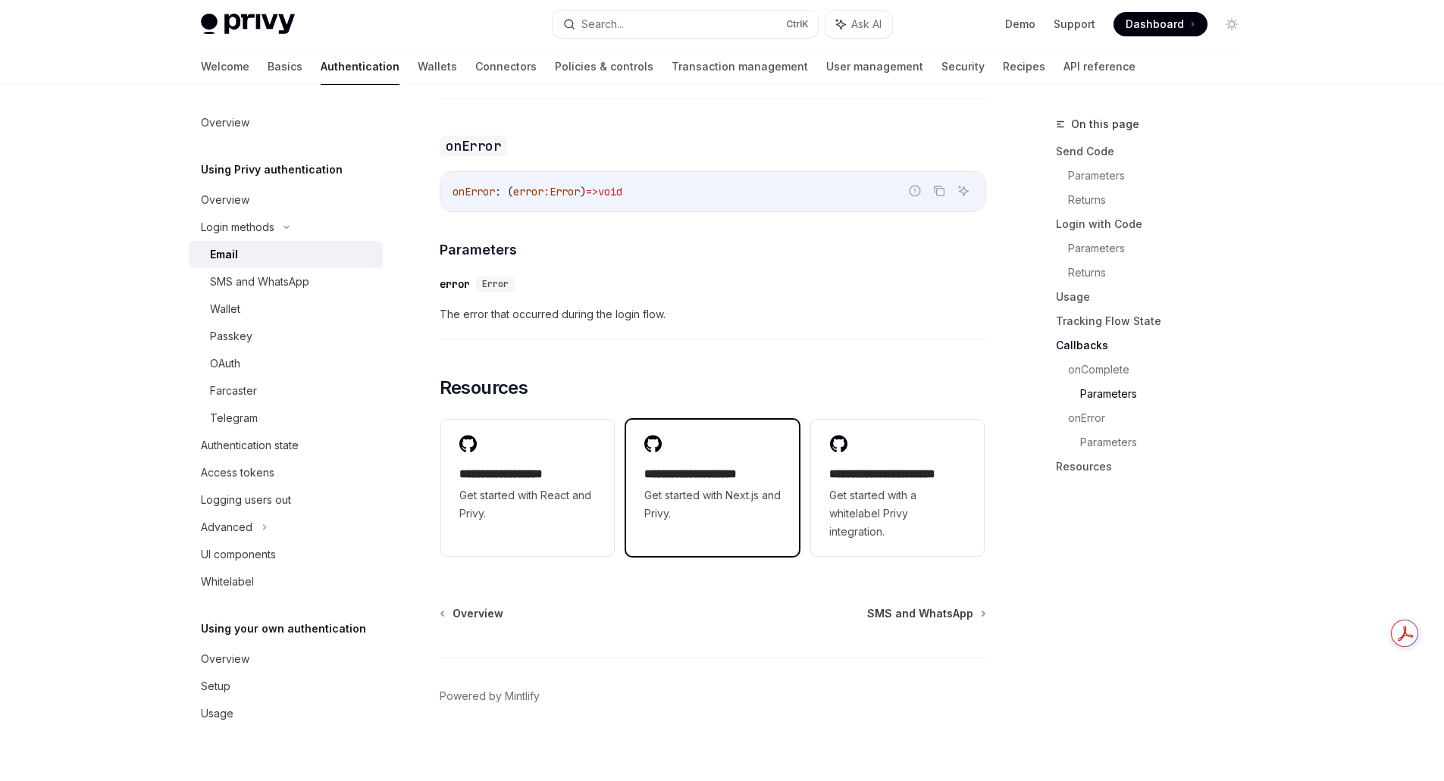
click at [724, 493] on span "Get started with Next.js and Privy." at bounding box center [712, 505] width 136 height 36
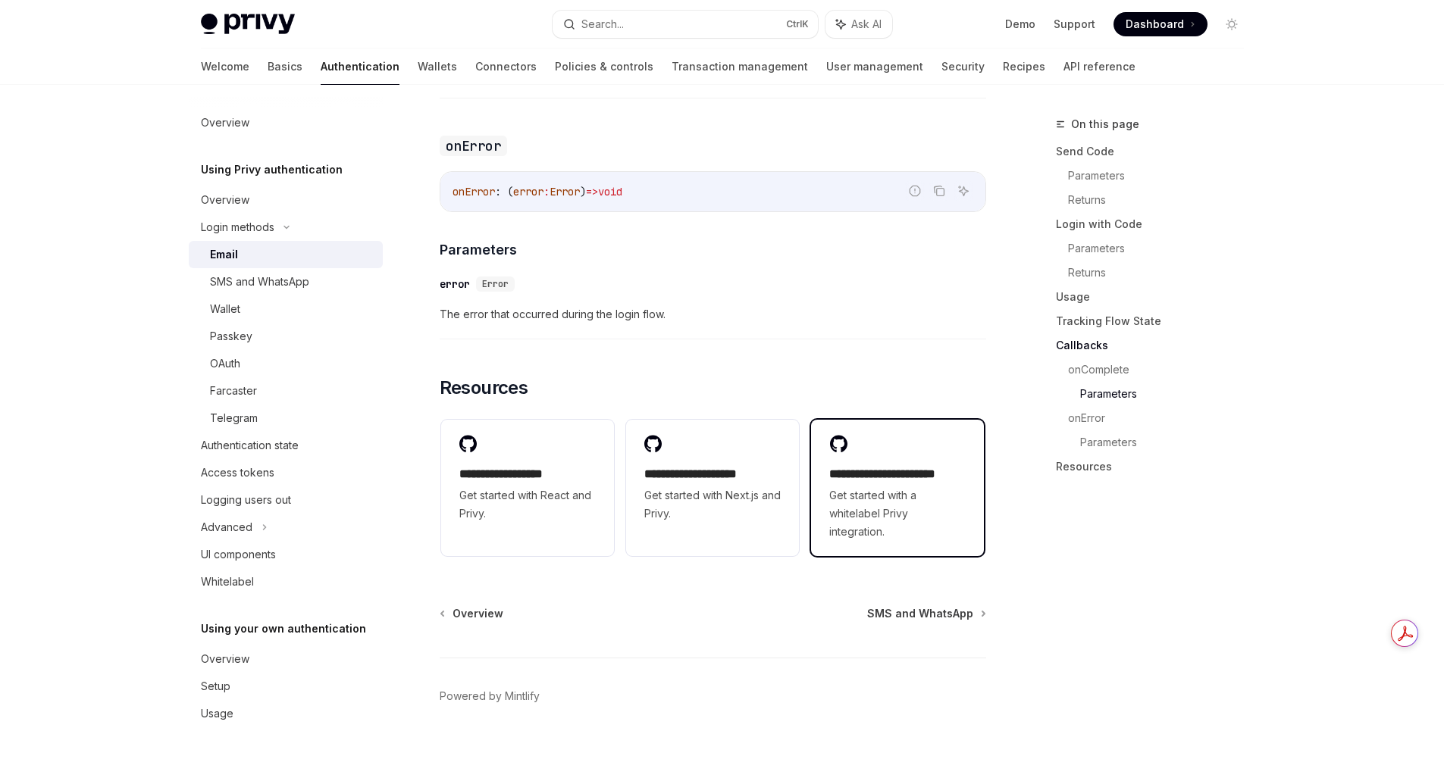
click at [954, 507] on span "Get started with a whitelabel Privy integration." at bounding box center [897, 514] width 136 height 55
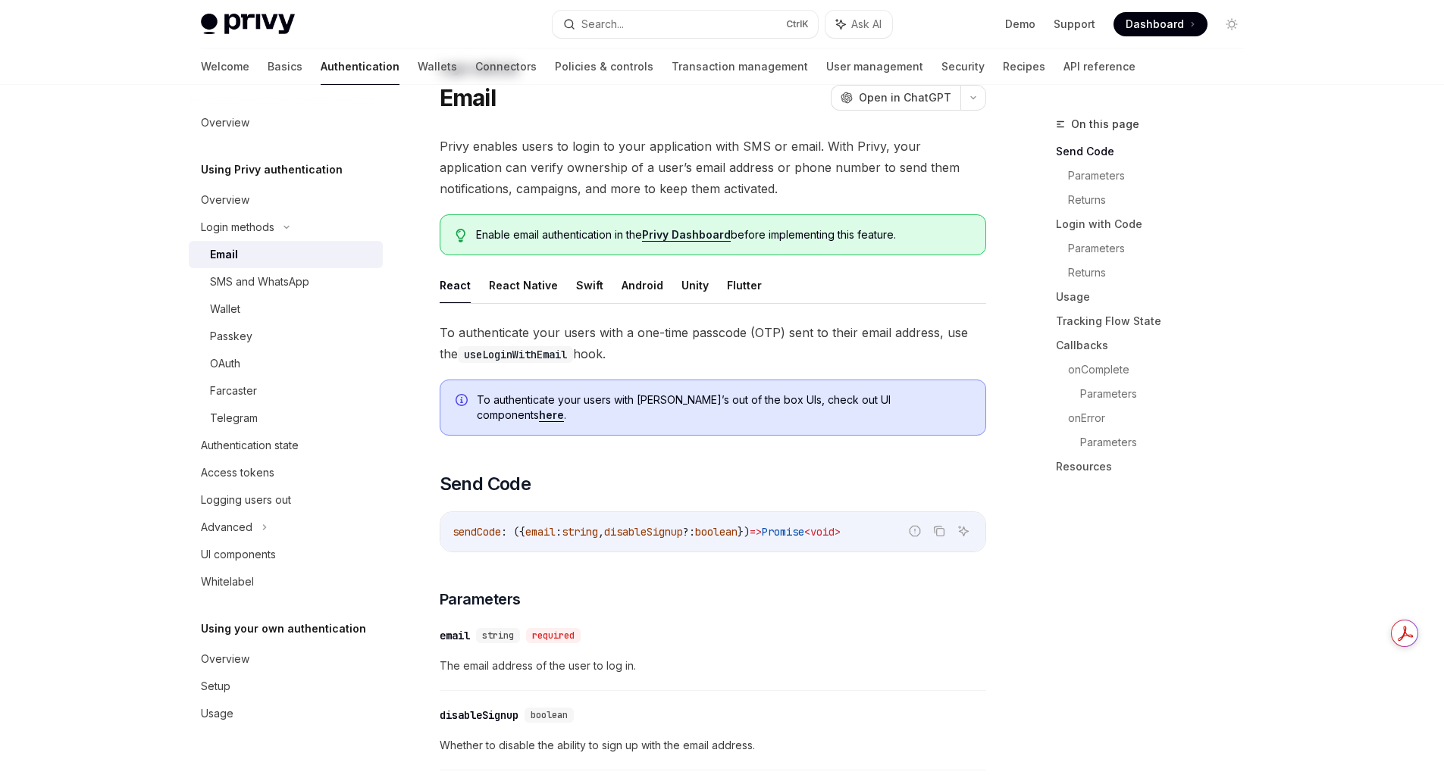
scroll to position [0, 0]
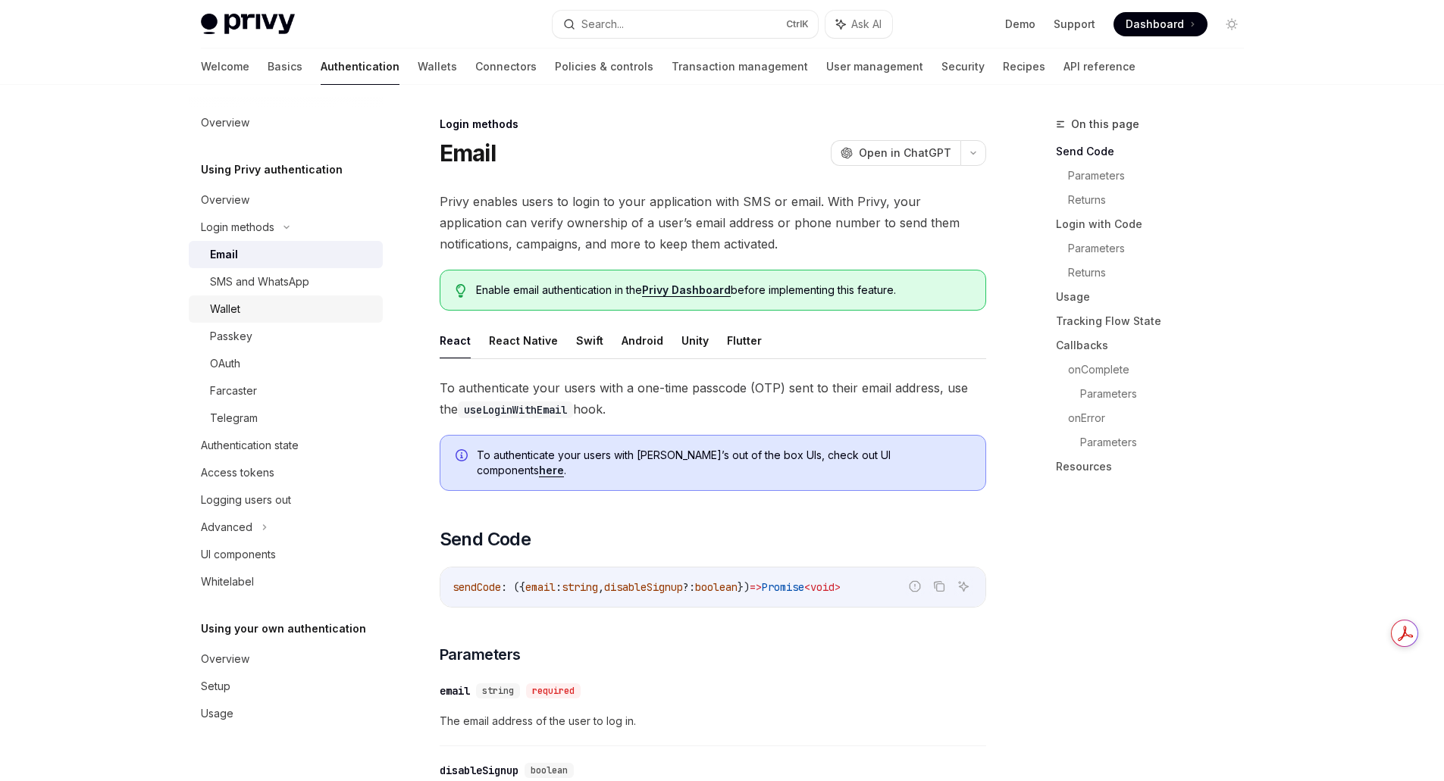
click at [255, 305] on div "Wallet" at bounding box center [292, 309] width 164 height 18
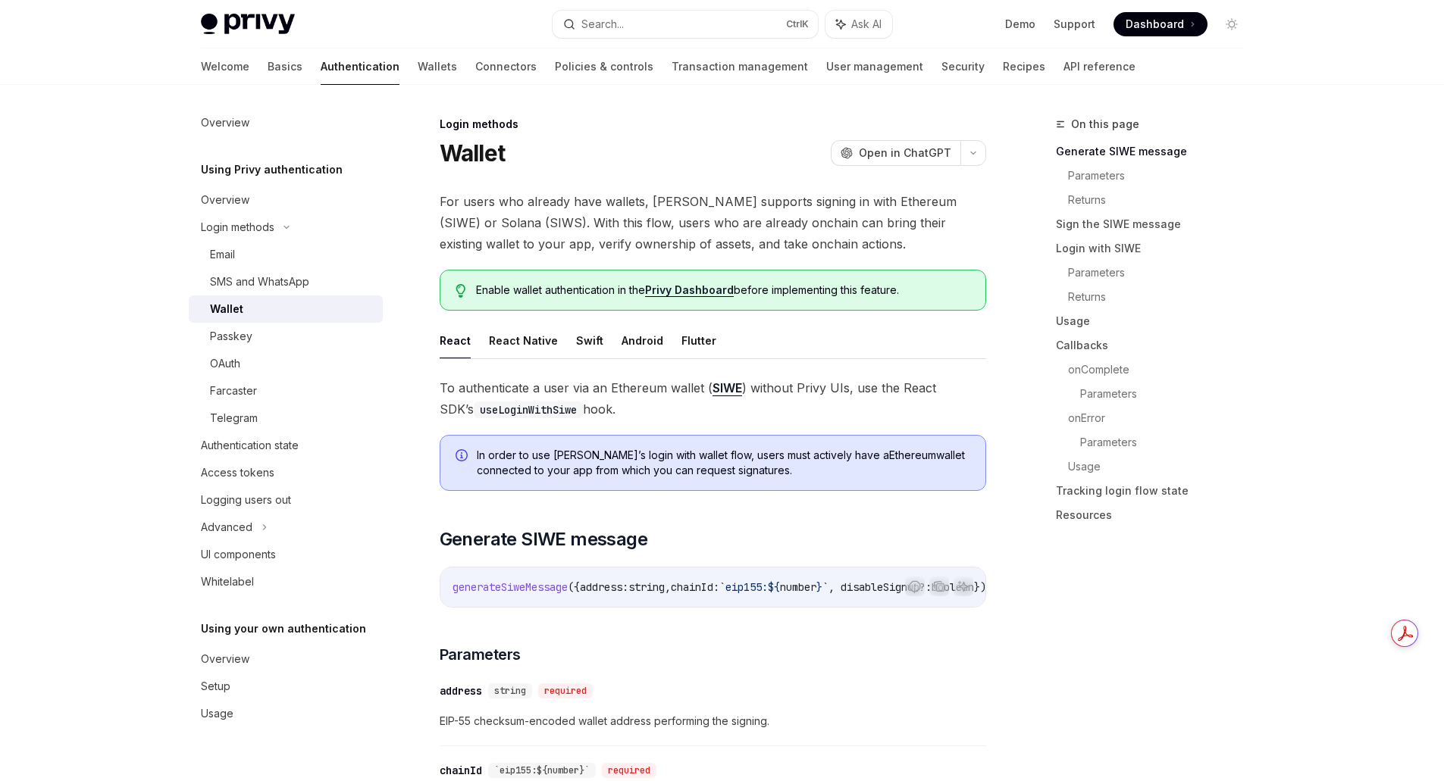
click at [693, 290] on link "Privy Dashboard" at bounding box center [689, 290] width 89 height 14
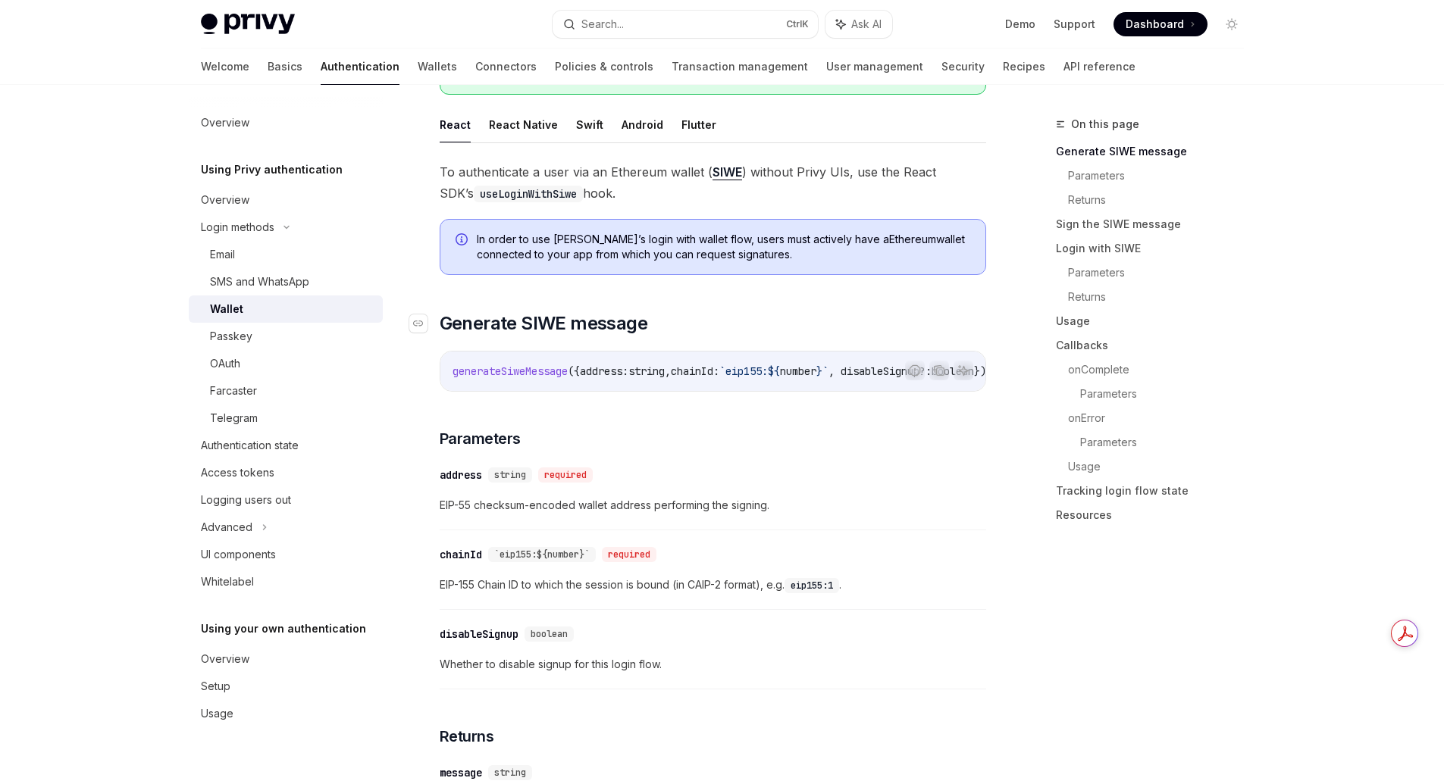
scroll to position [227, 0]
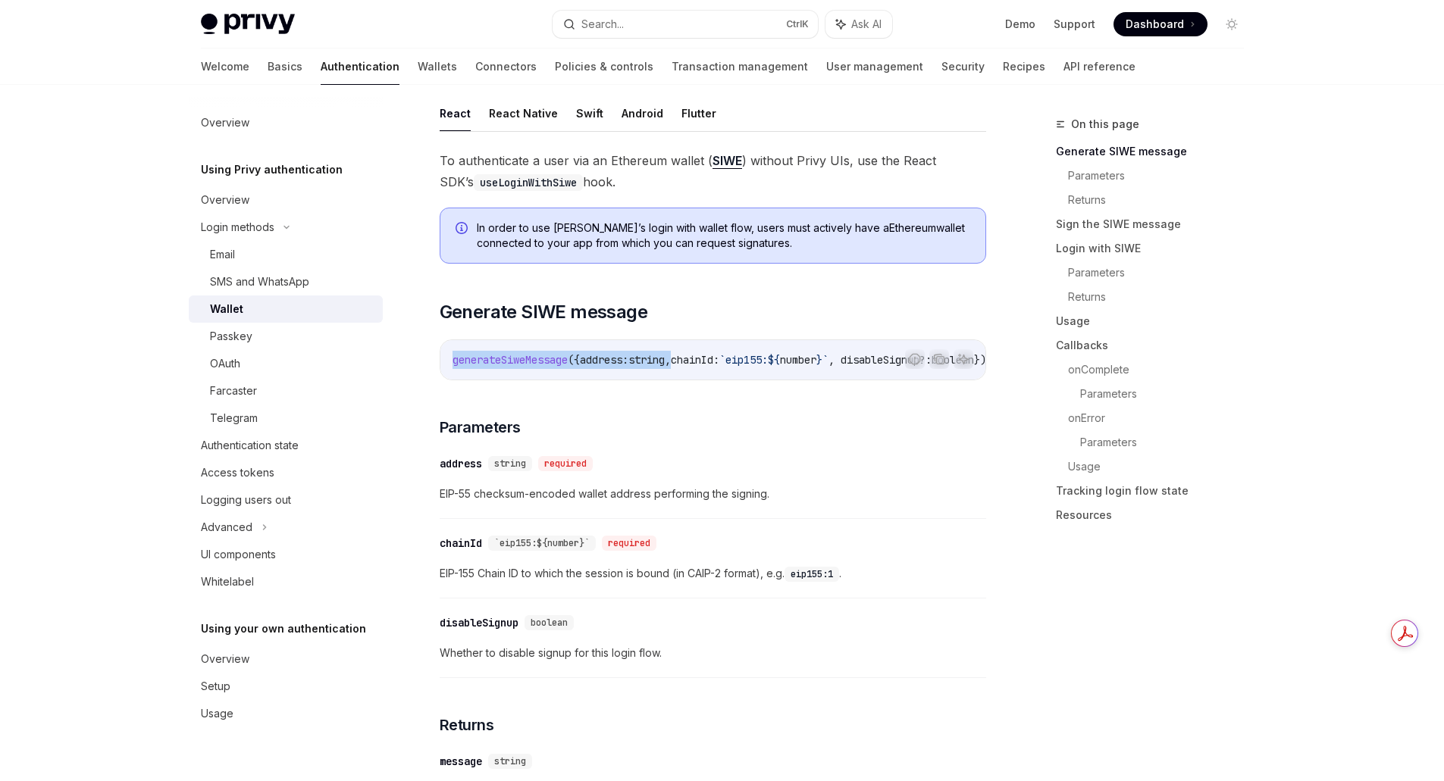
drag, startPoint x: 693, startPoint y: 379, endPoint x: 875, endPoint y: 377, distance: 182.7
click at [875, 377] on div "Report incorrect code Copy Ask AI generateSiweMessage ({ address: string , chai…" at bounding box center [713, 360] width 547 height 41
click at [857, 434] on h3 "​ Parameters" at bounding box center [713, 427] width 547 height 21
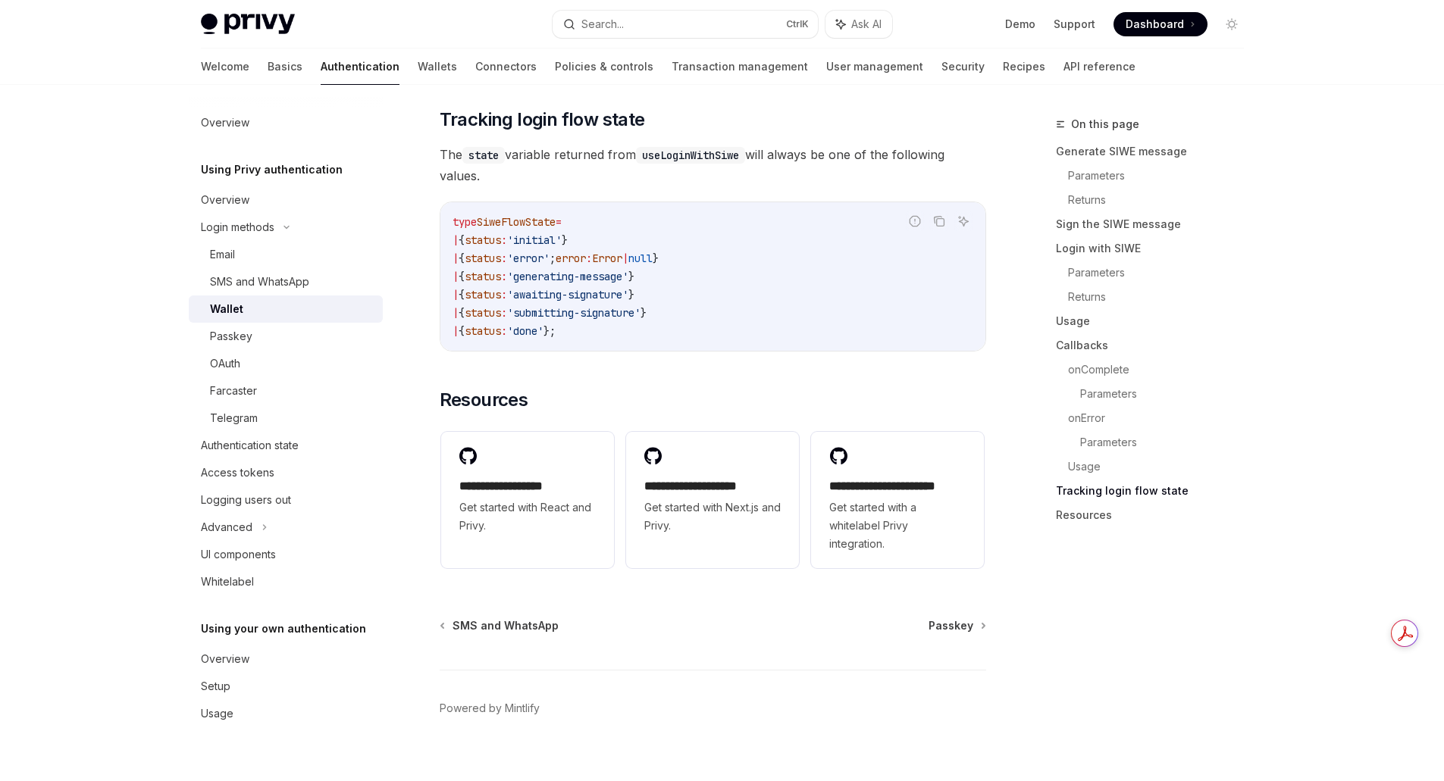
scroll to position [3822, 0]
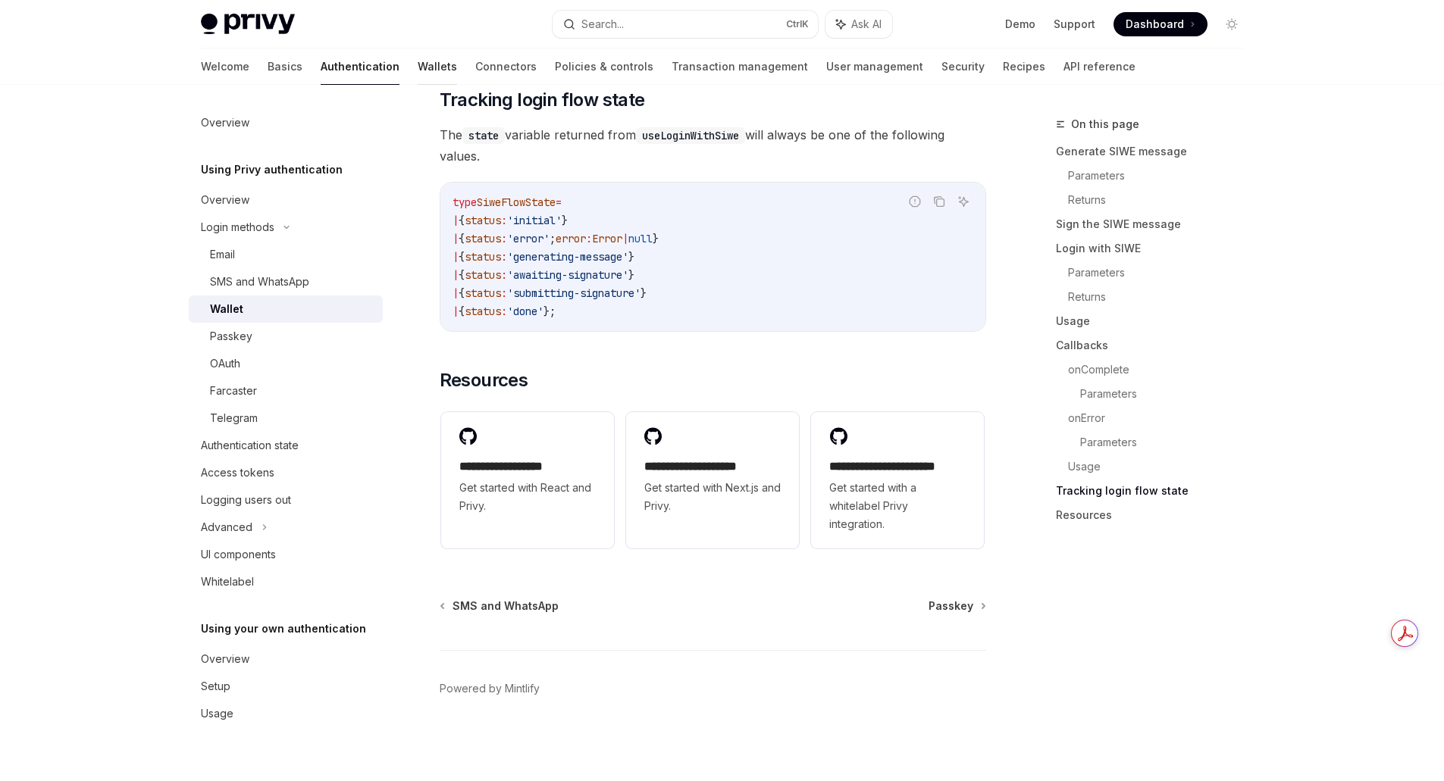
click at [418, 67] on link "Wallets" at bounding box center [437, 67] width 39 height 36
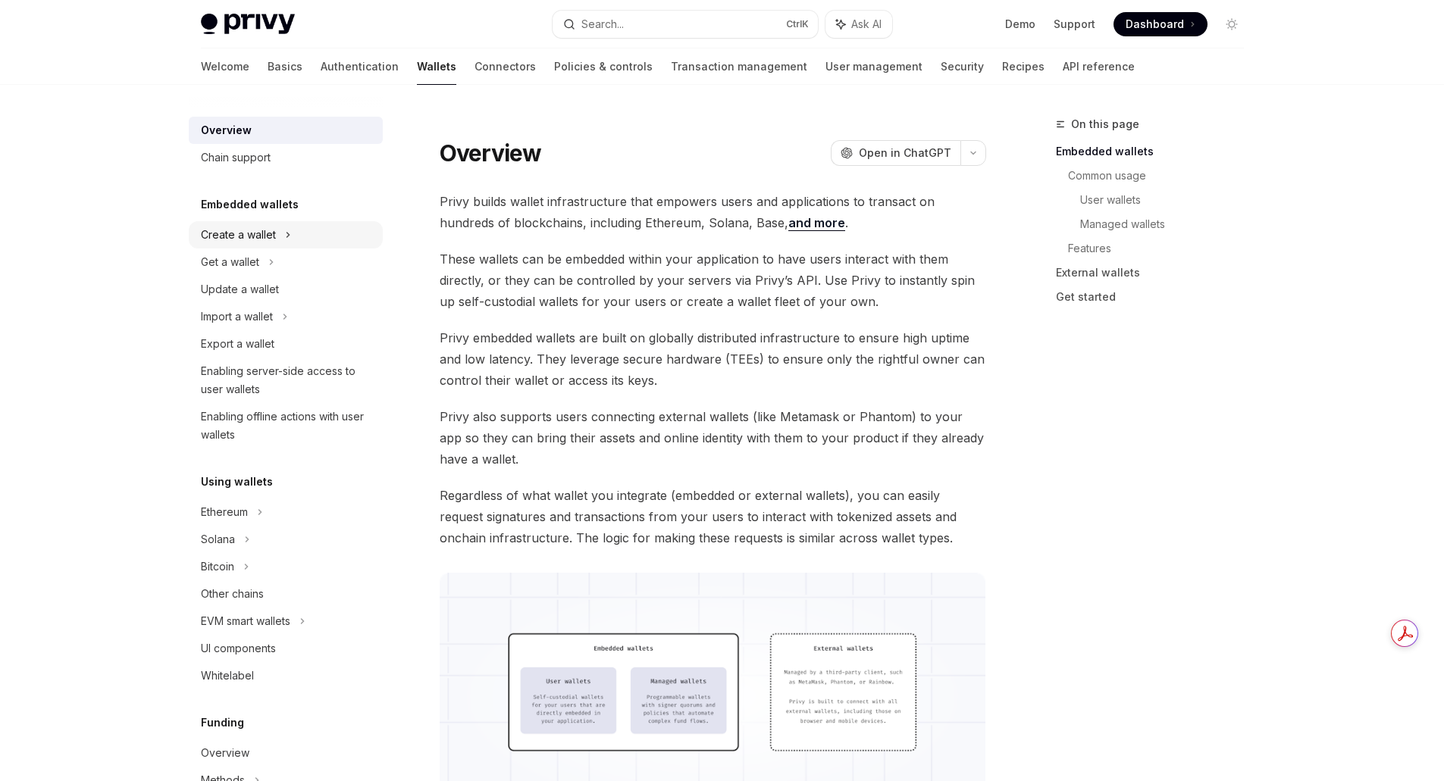
click at [258, 233] on div "Create a wallet" at bounding box center [238, 235] width 75 height 18
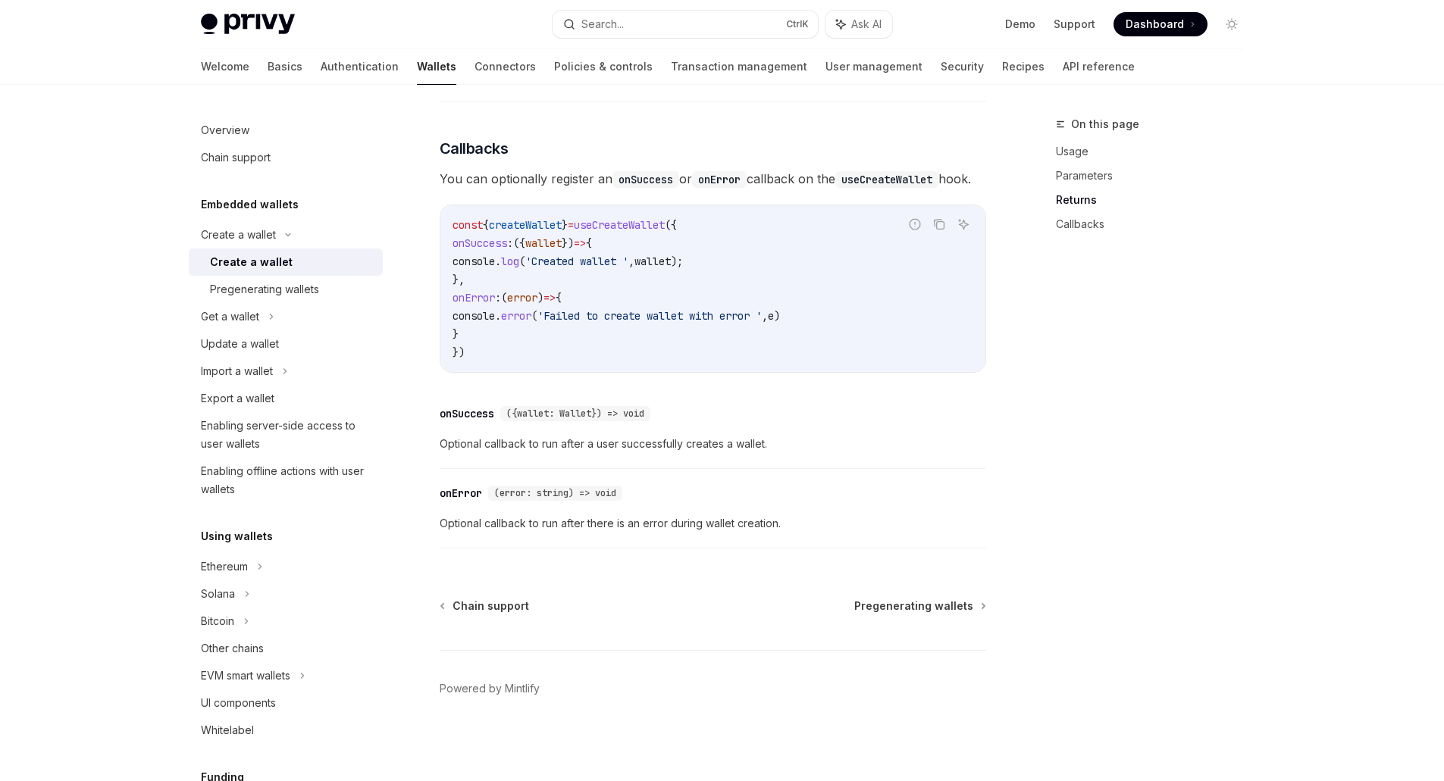
scroll to position [1032, 0]
click at [920, 616] on div "Chain support Pregenerating wallets Powered by Mintlify" at bounding box center [713, 690] width 547 height 183
click at [919, 609] on span "Pregenerating wallets" at bounding box center [913, 606] width 119 height 15
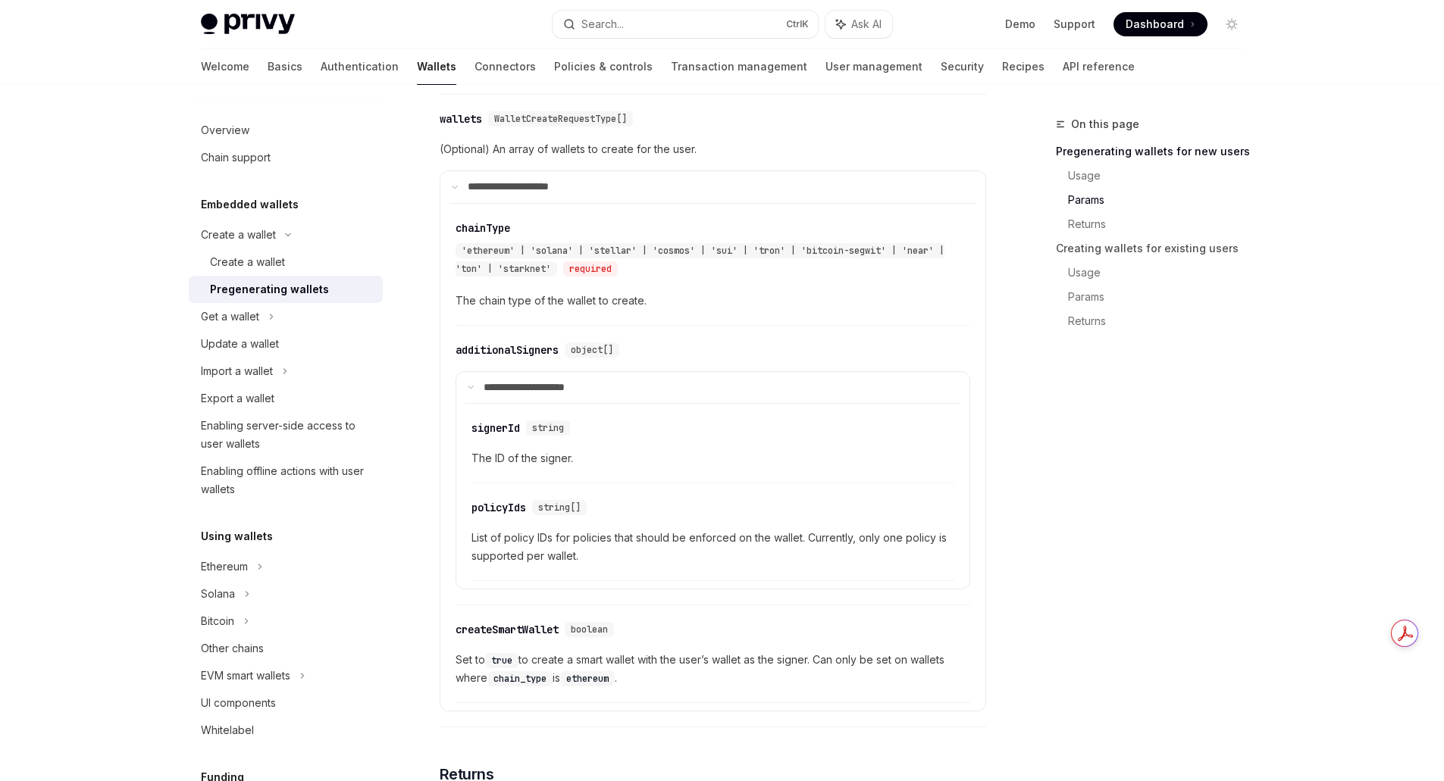
scroll to position [1061, 0]
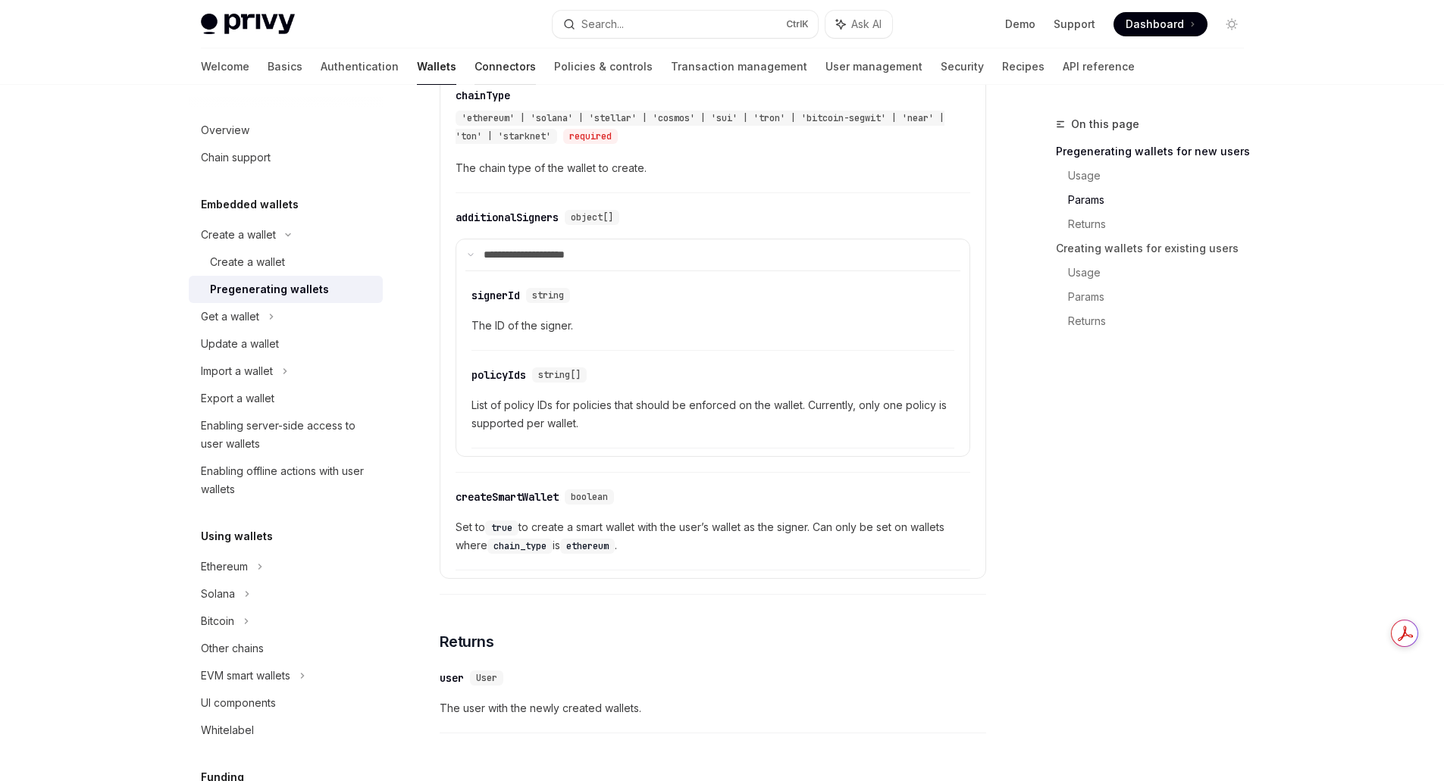
click at [475, 62] on link "Connectors" at bounding box center [505, 67] width 61 height 36
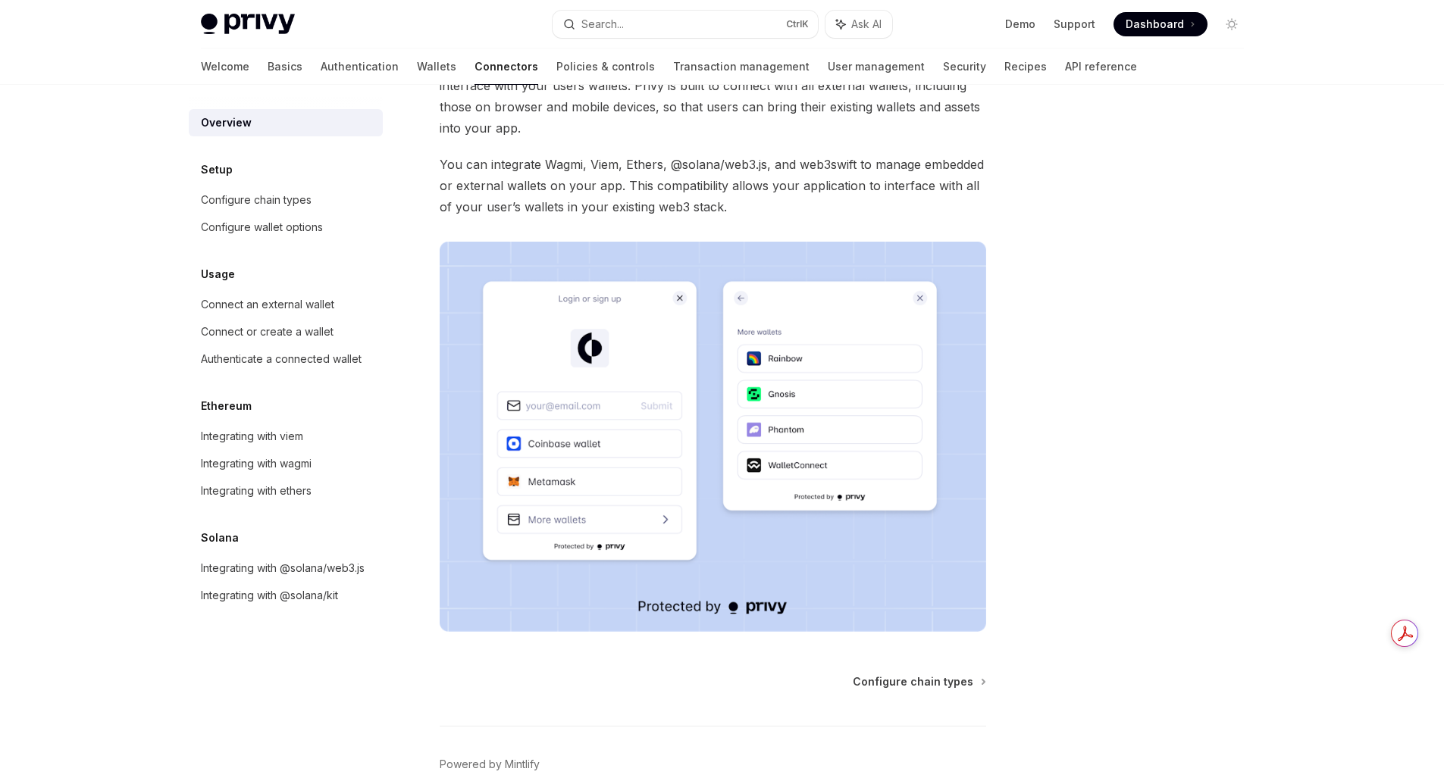
scroll to position [190, 0]
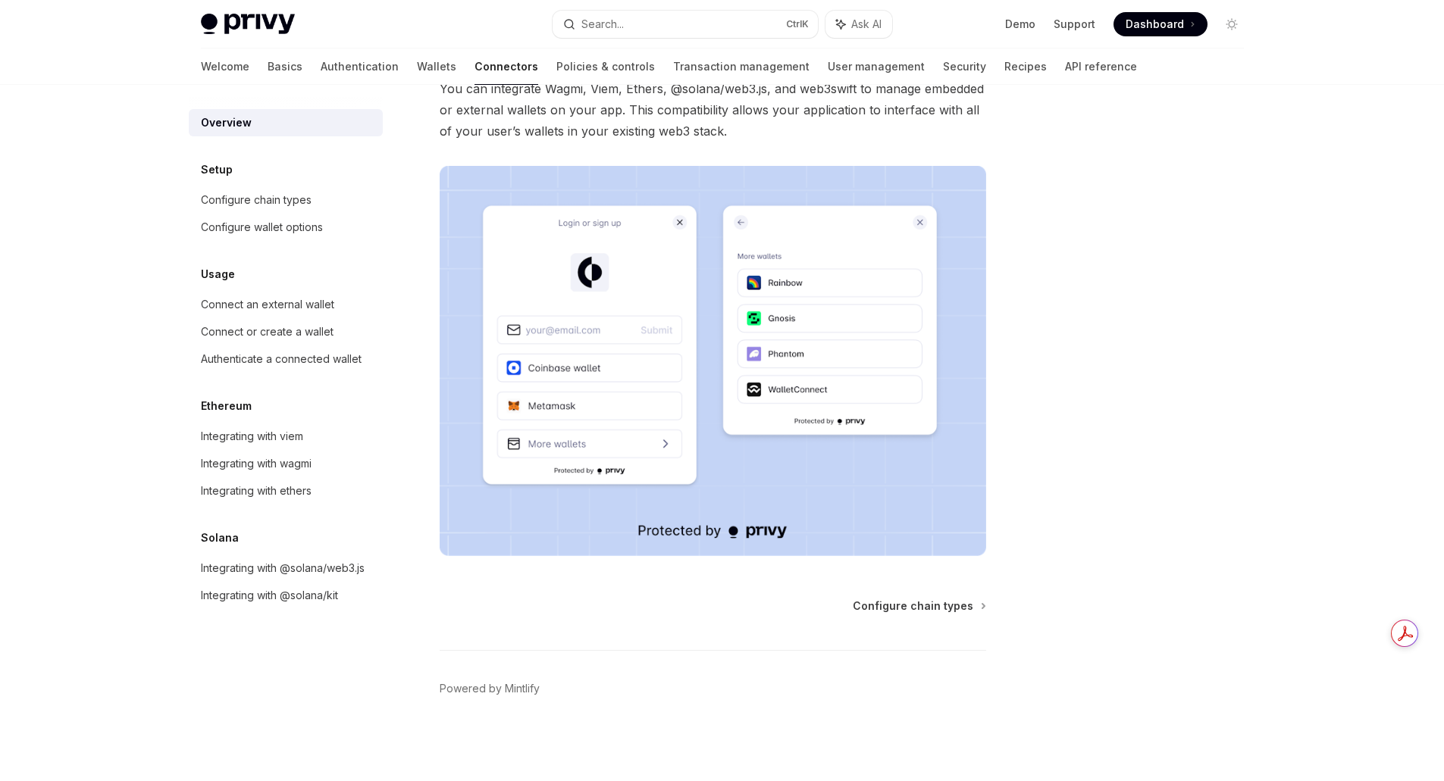
click at [913, 594] on div "Overview OpenAI Open in ChatGPT OpenAI Open in ChatGPT Privy can be integrated …" at bounding box center [570, 353] width 837 height 857
click at [917, 603] on span "Configure chain types" at bounding box center [913, 606] width 121 height 15
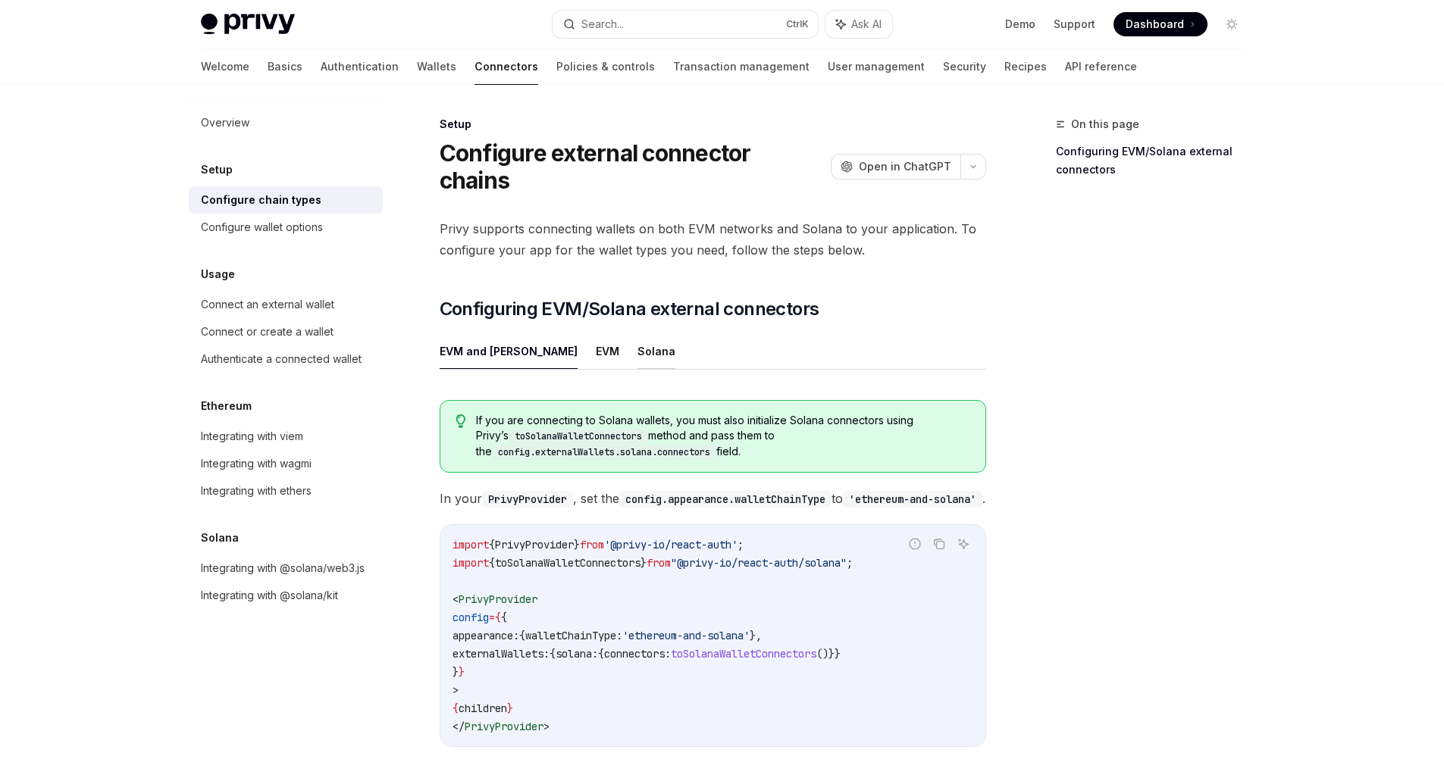
click at [637, 348] on button "Solana" at bounding box center [656, 352] width 38 height 36
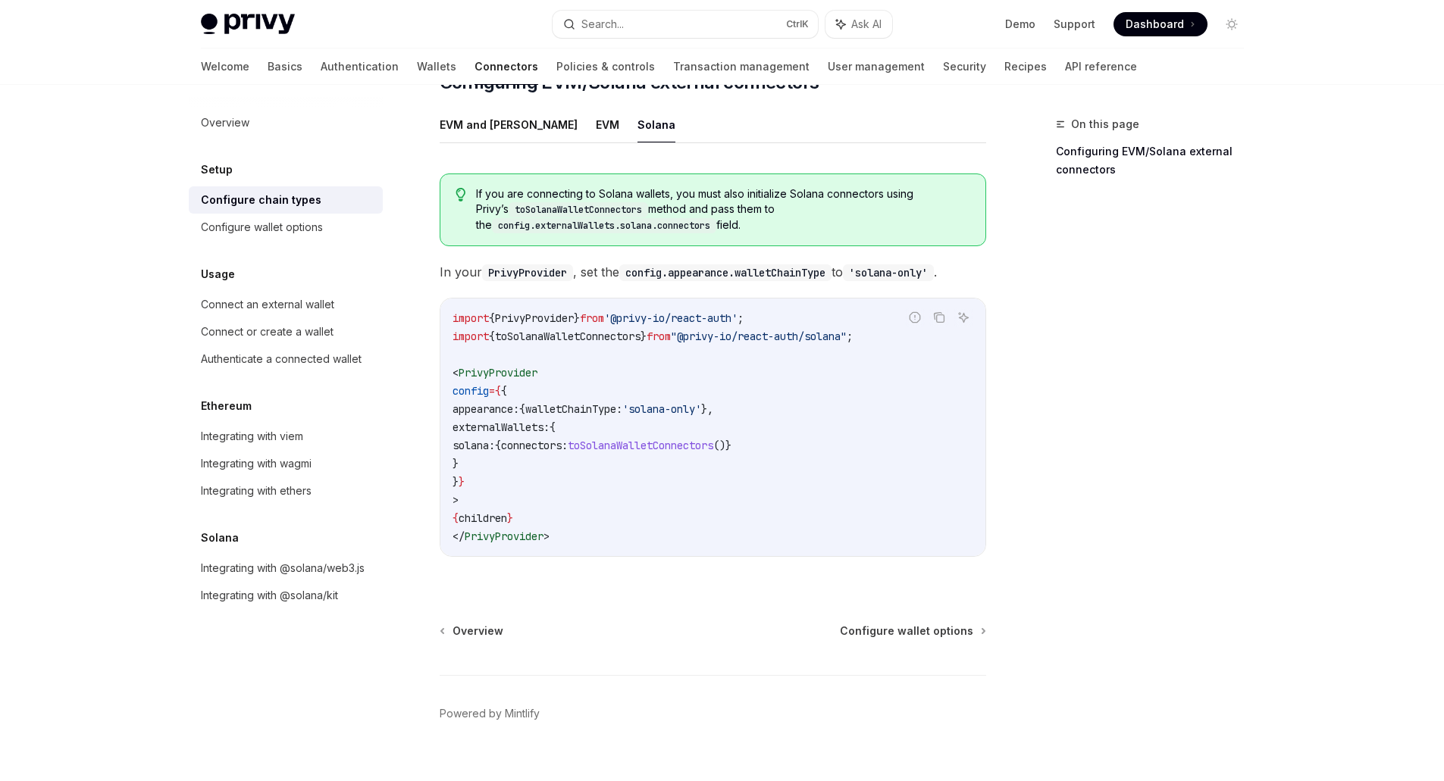
scroll to position [252, 0]
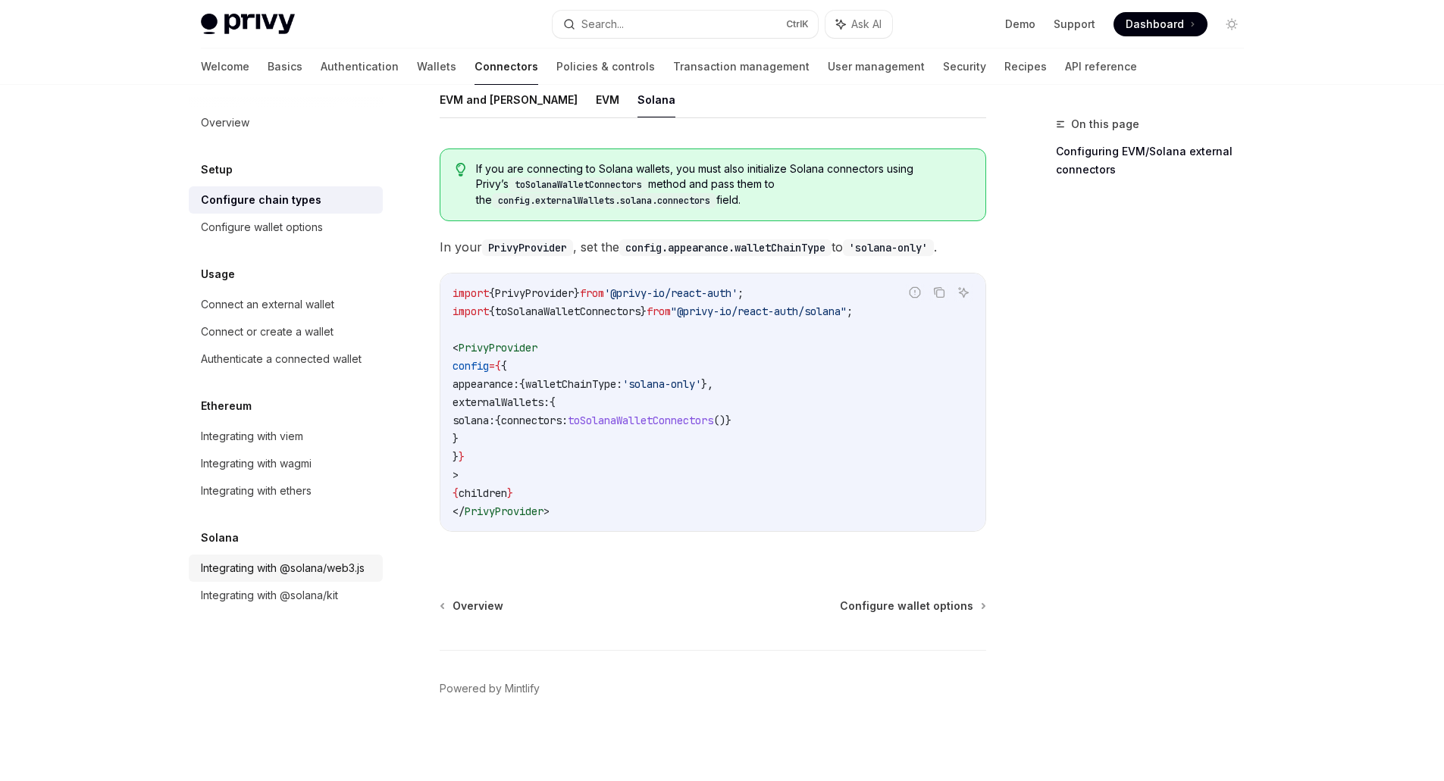
click at [293, 560] on div "Integrating with @solana/web3.js" at bounding box center [283, 568] width 164 height 18
type textarea "*"
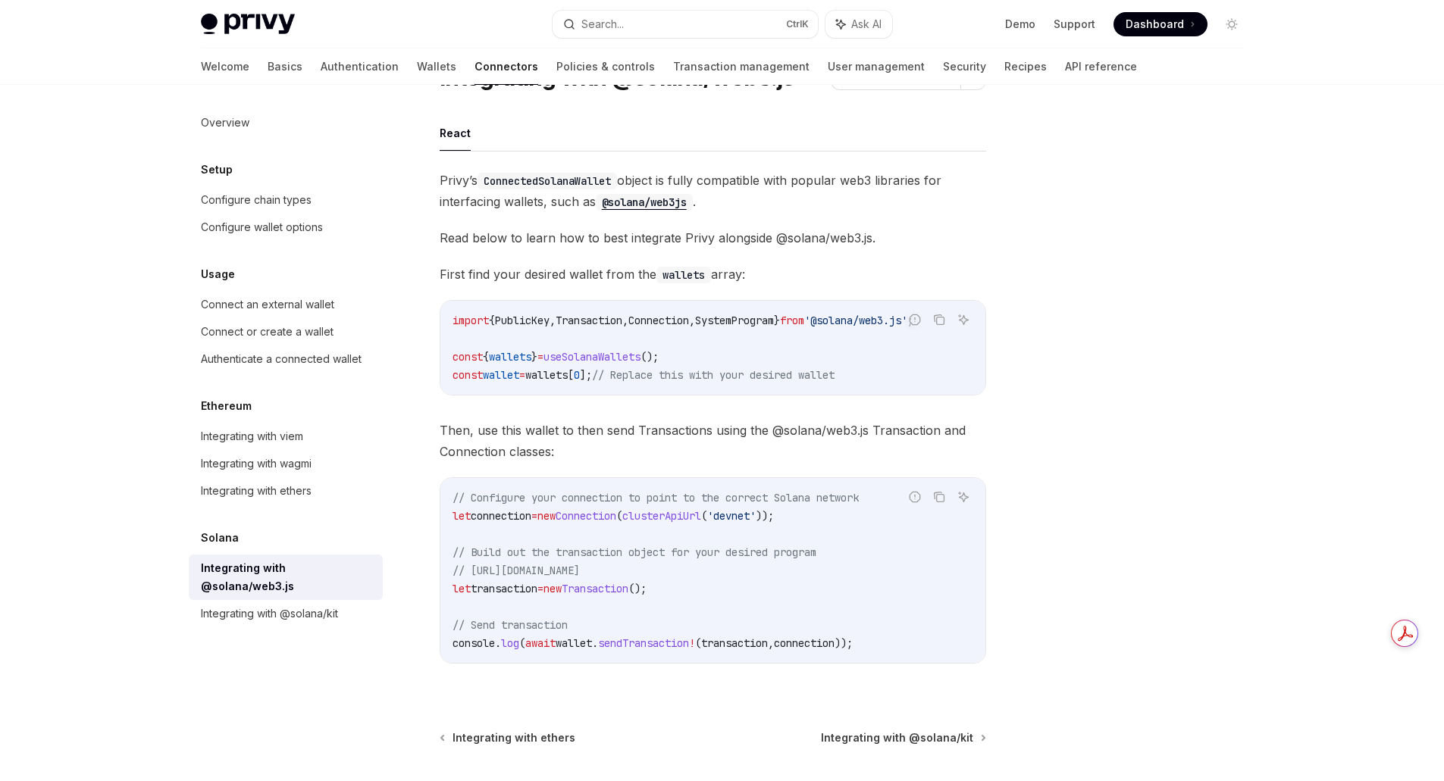
scroll to position [152, 0]
